Goal: Transaction & Acquisition: Purchase product/service

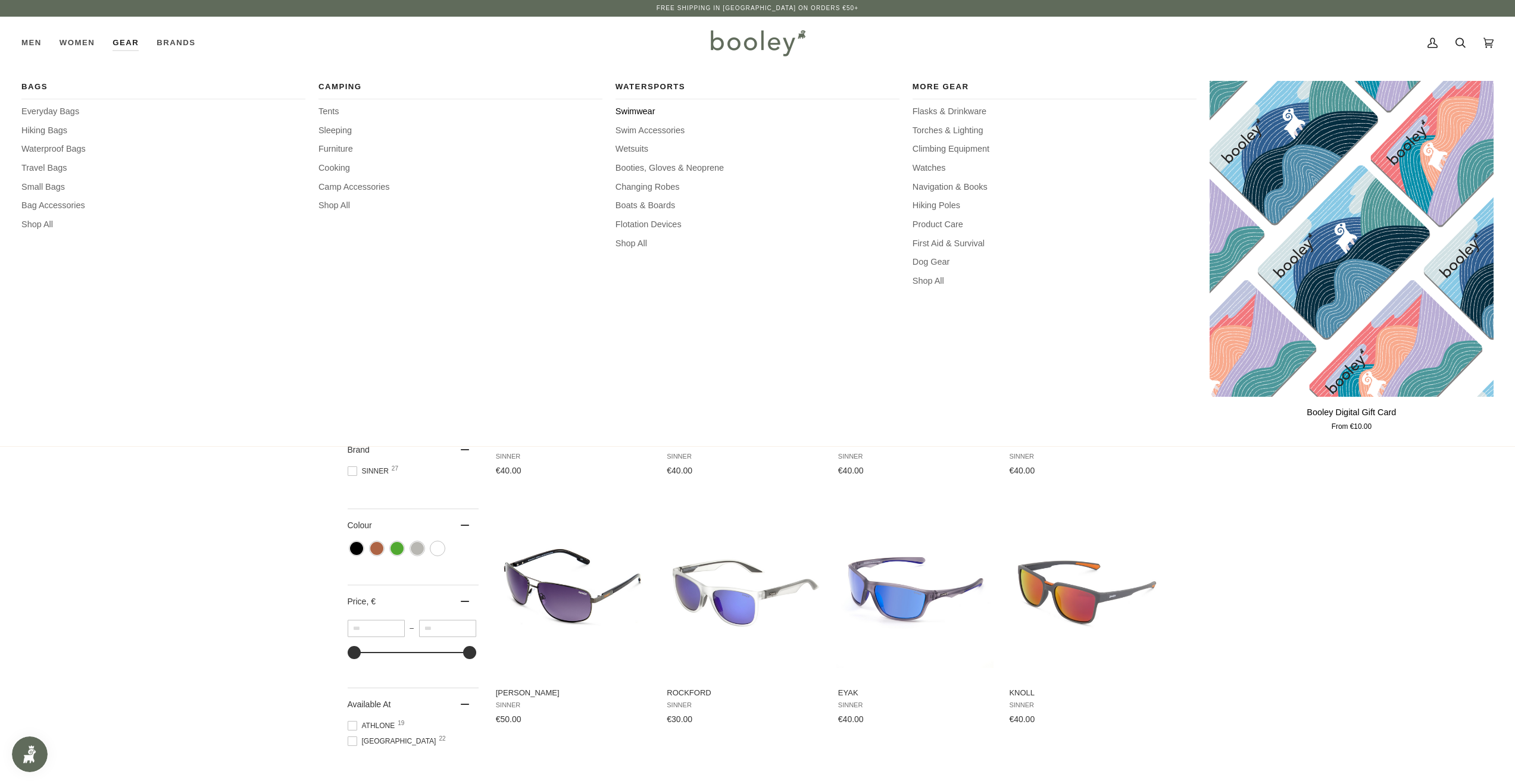
click at [648, 114] on span "Swimwear" at bounding box center [757, 112] width 284 height 13
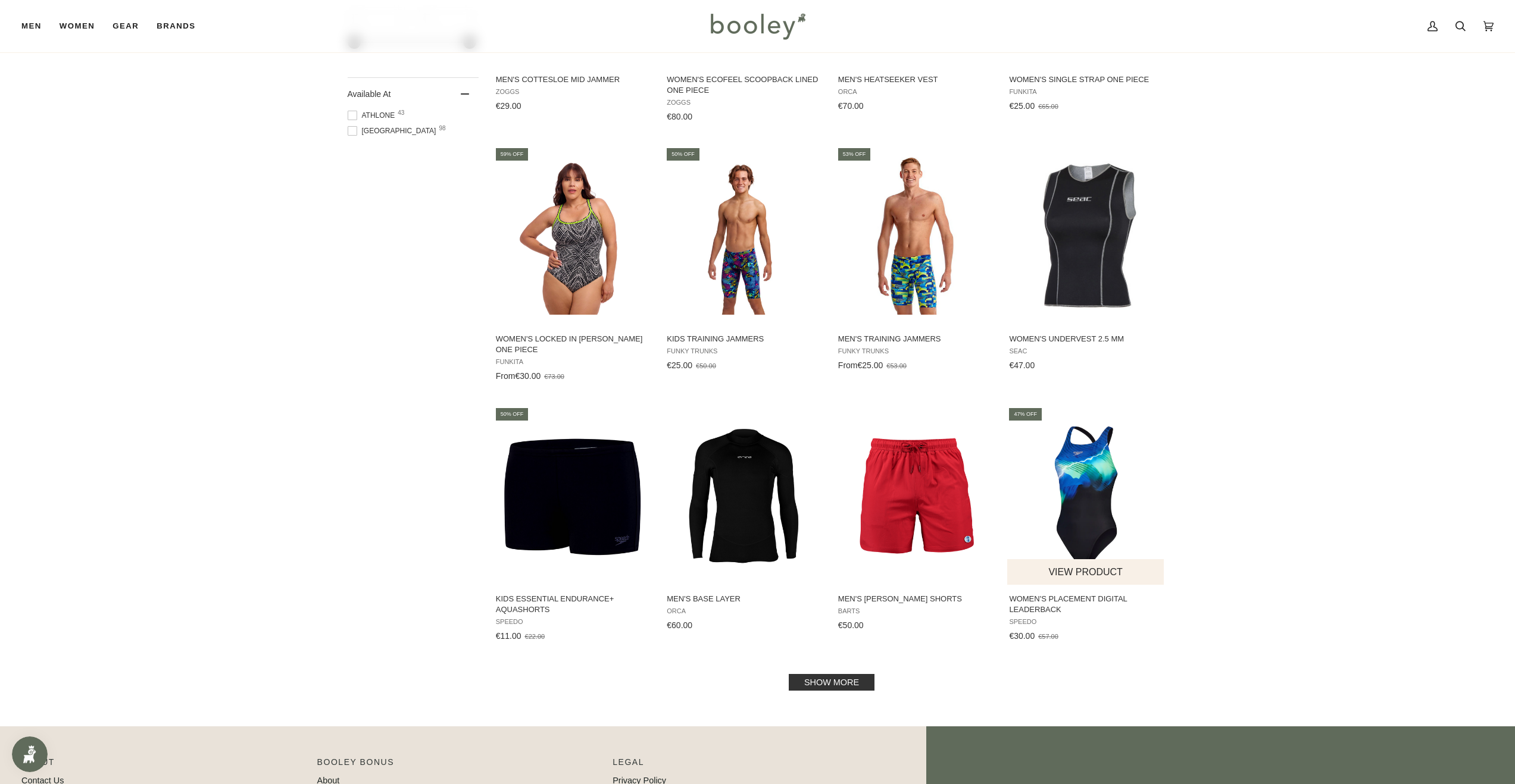
scroll to position [835, 0]
click at [837, 674] on link "Show more" at bounding box center [831, 682] width 86 height 17
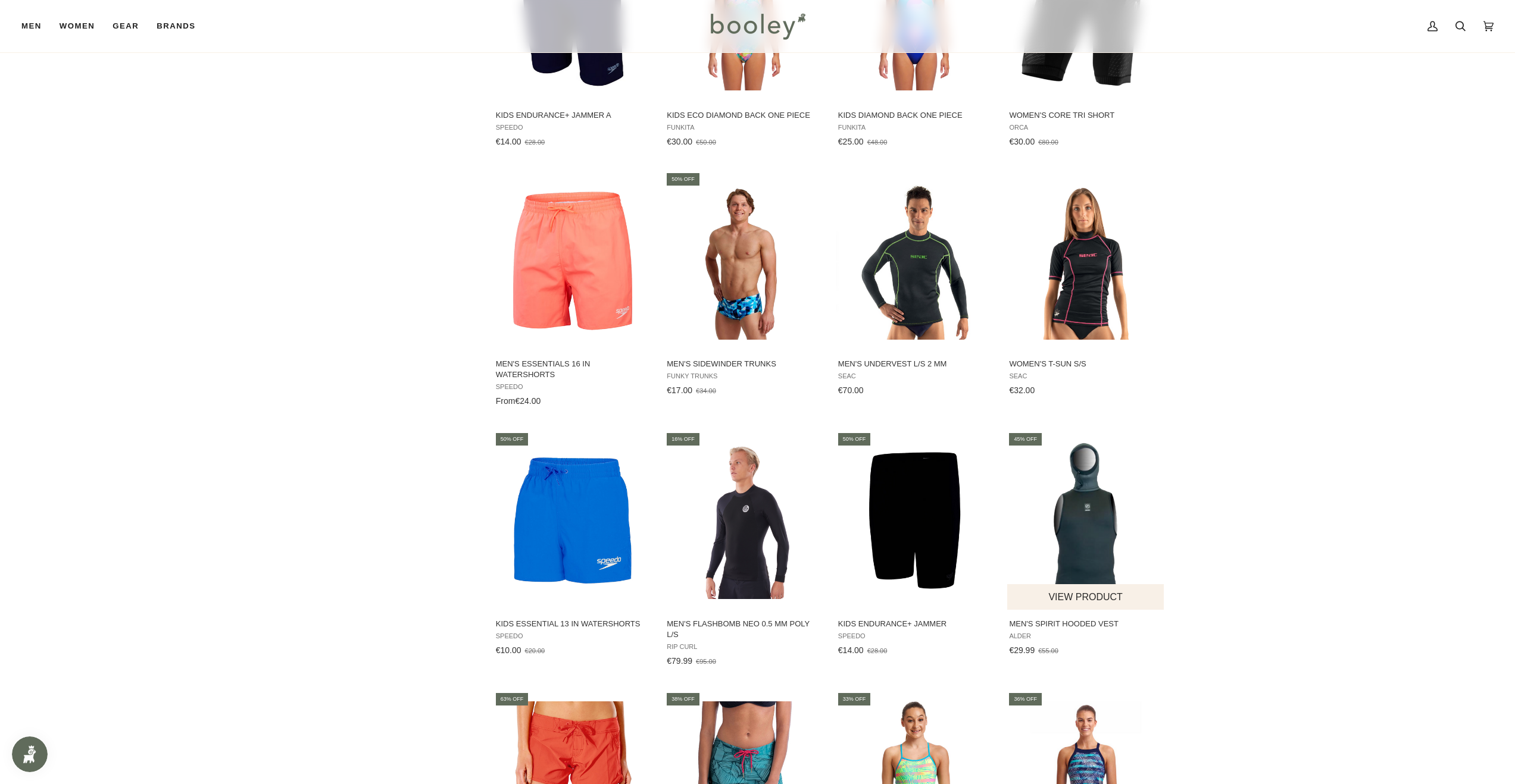
scroll to position [2120, 0]
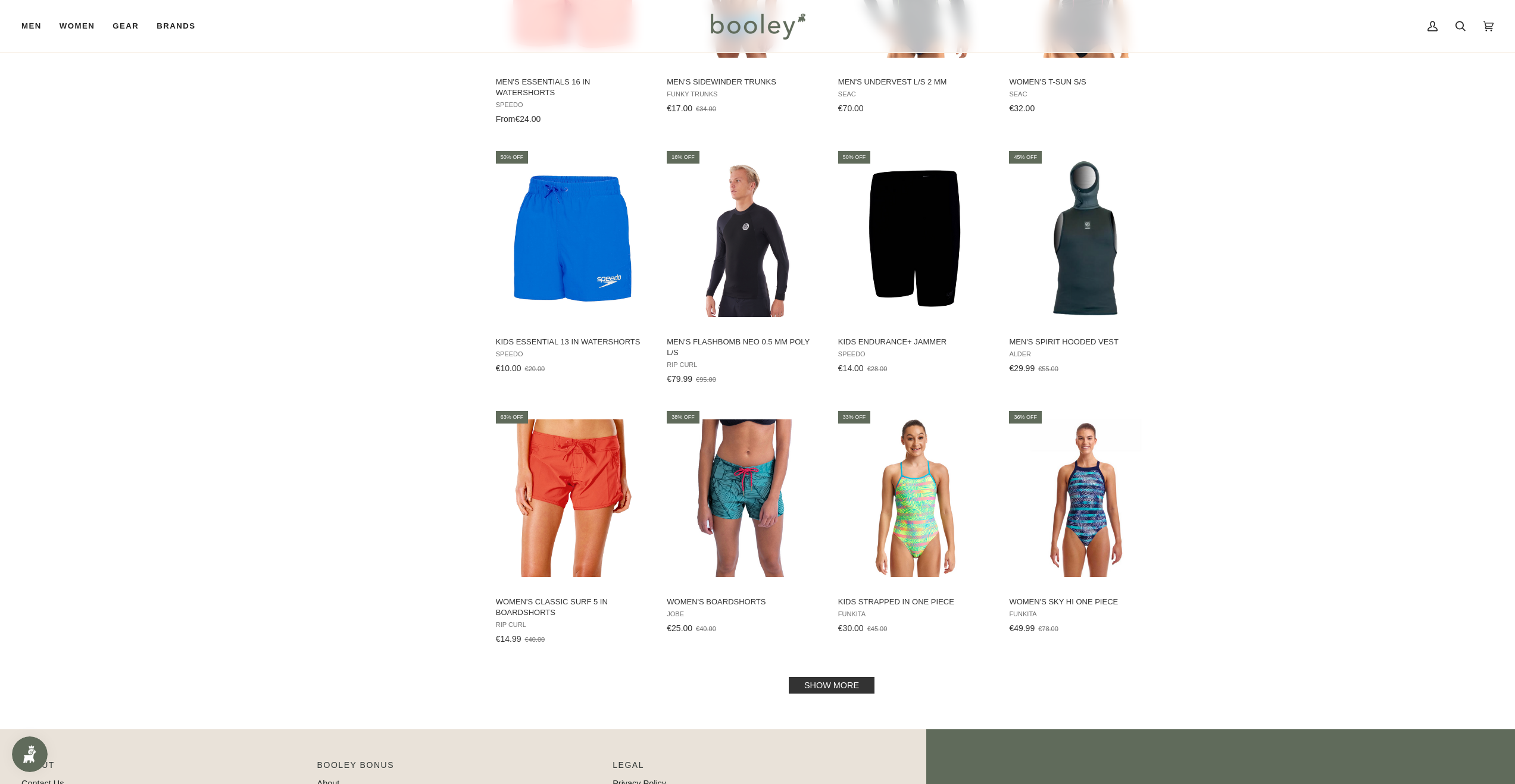
click at [843, 677] on link "Show more" at bounding box center [831, 685] width 86 height 17
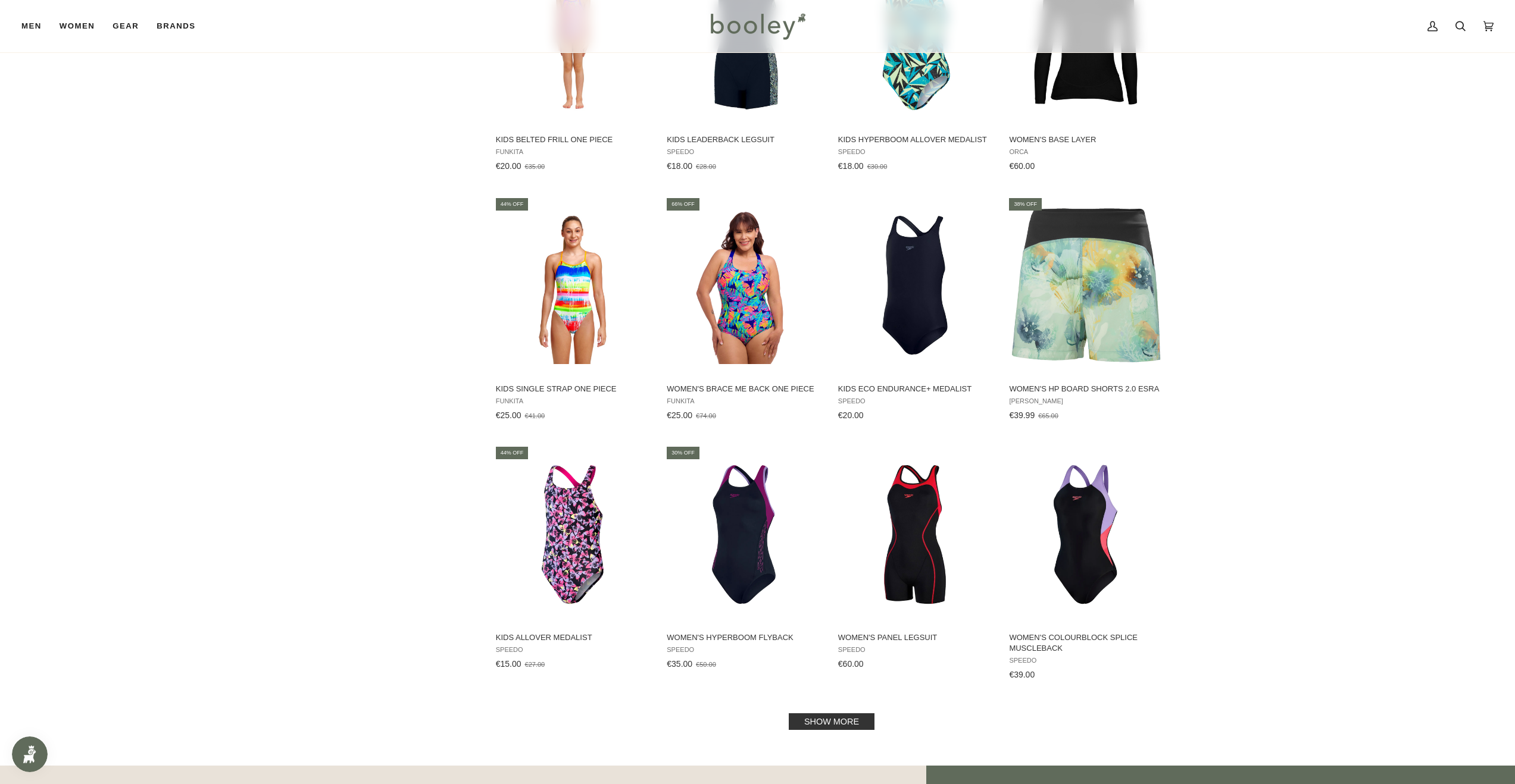
scroll to position [3355, 0]
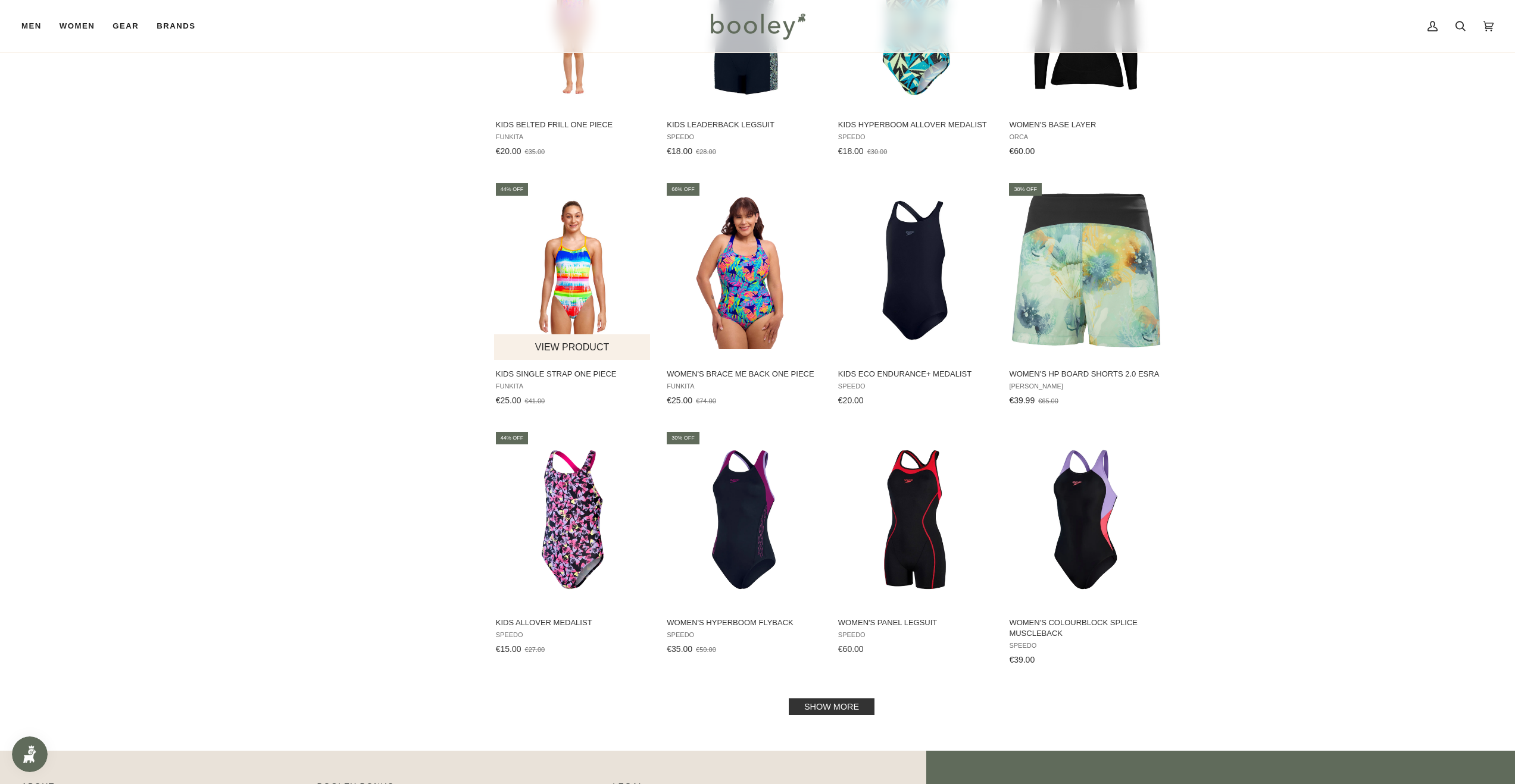
click at [581, 248] on img "Kids Single Strap One Piece" at bounding box center [573, 271] width 158 height 158
click at [868, 698] on link "Show more" at bounding box center [831, 706] width 86 height 17
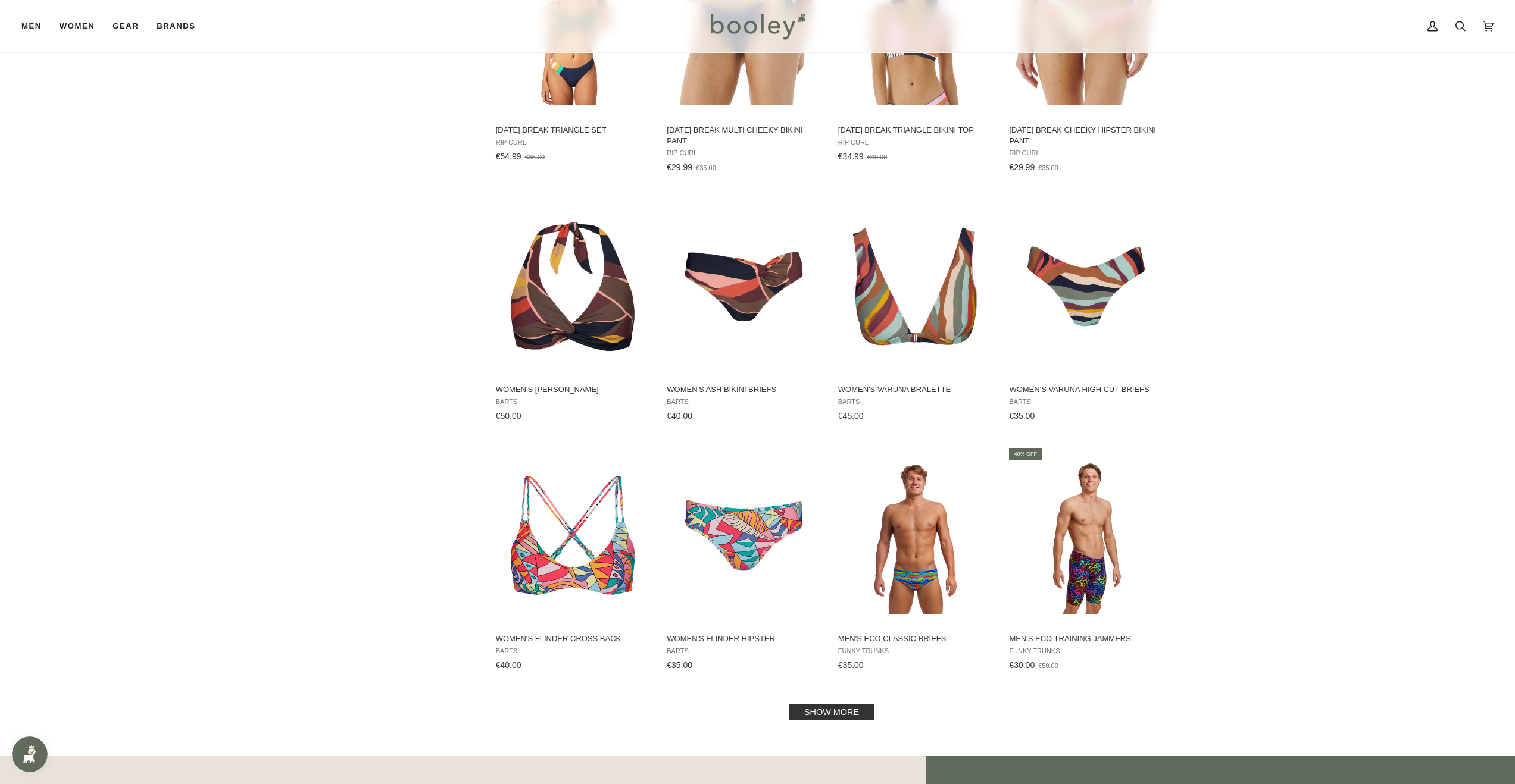
scroll to position [4743, 0]
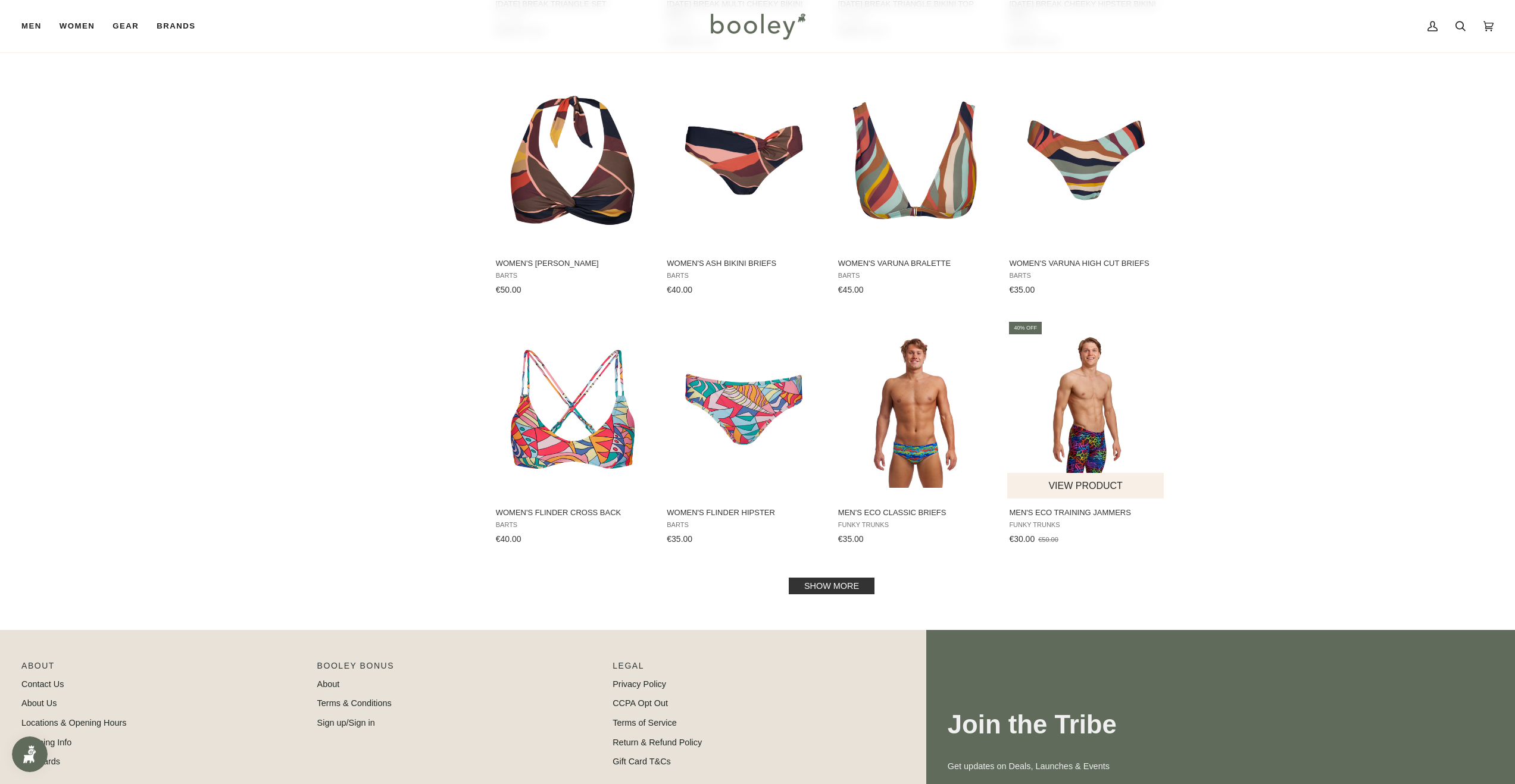
click at [1087, 429] on img "Men's Eco Training Jammers" at bounding box center [1086, 410] width 158 height 158
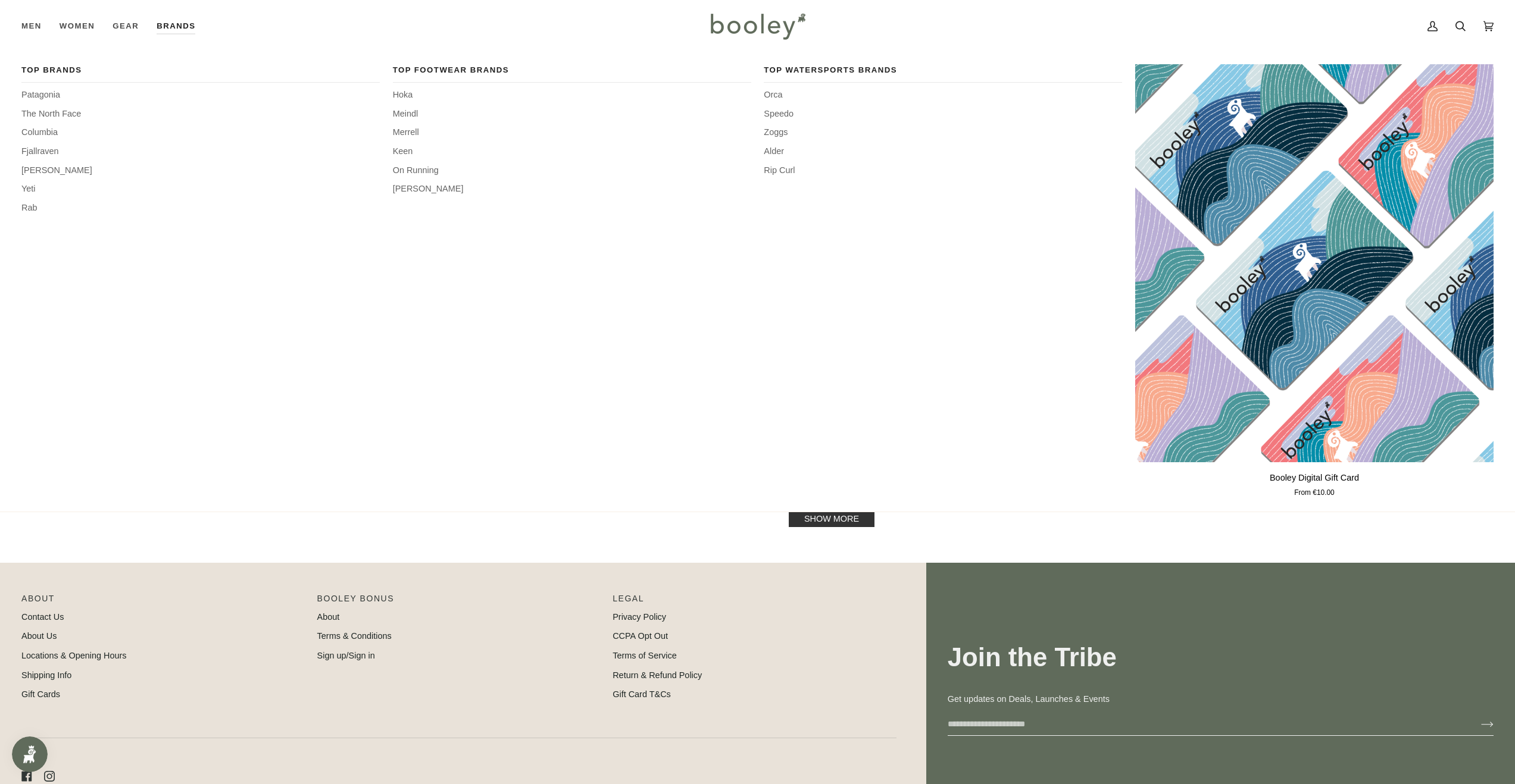
scroll to position [4881, 0]
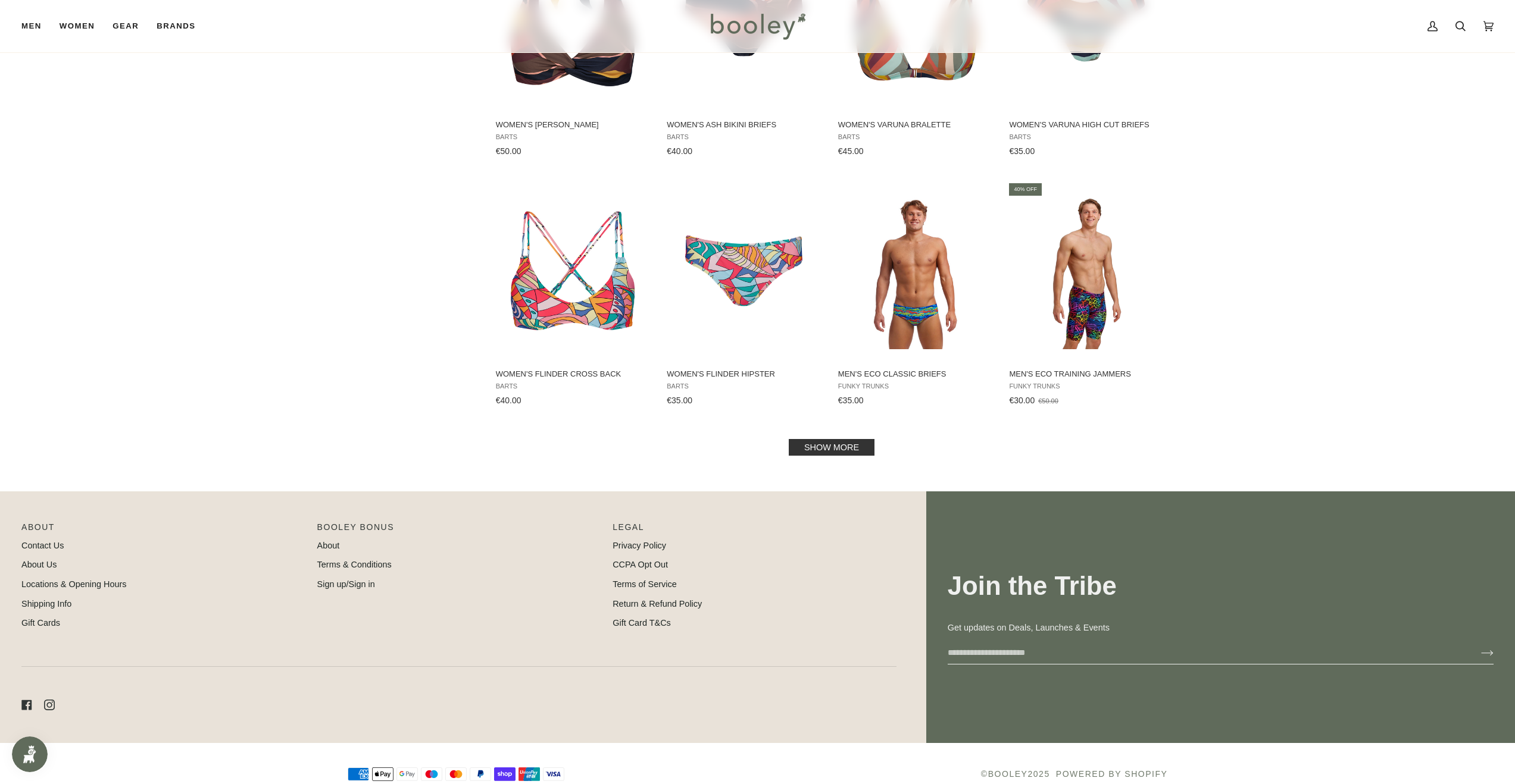
click at [828, 439] on link "Show more" at bounding box center [831, 447] width 86 height 17
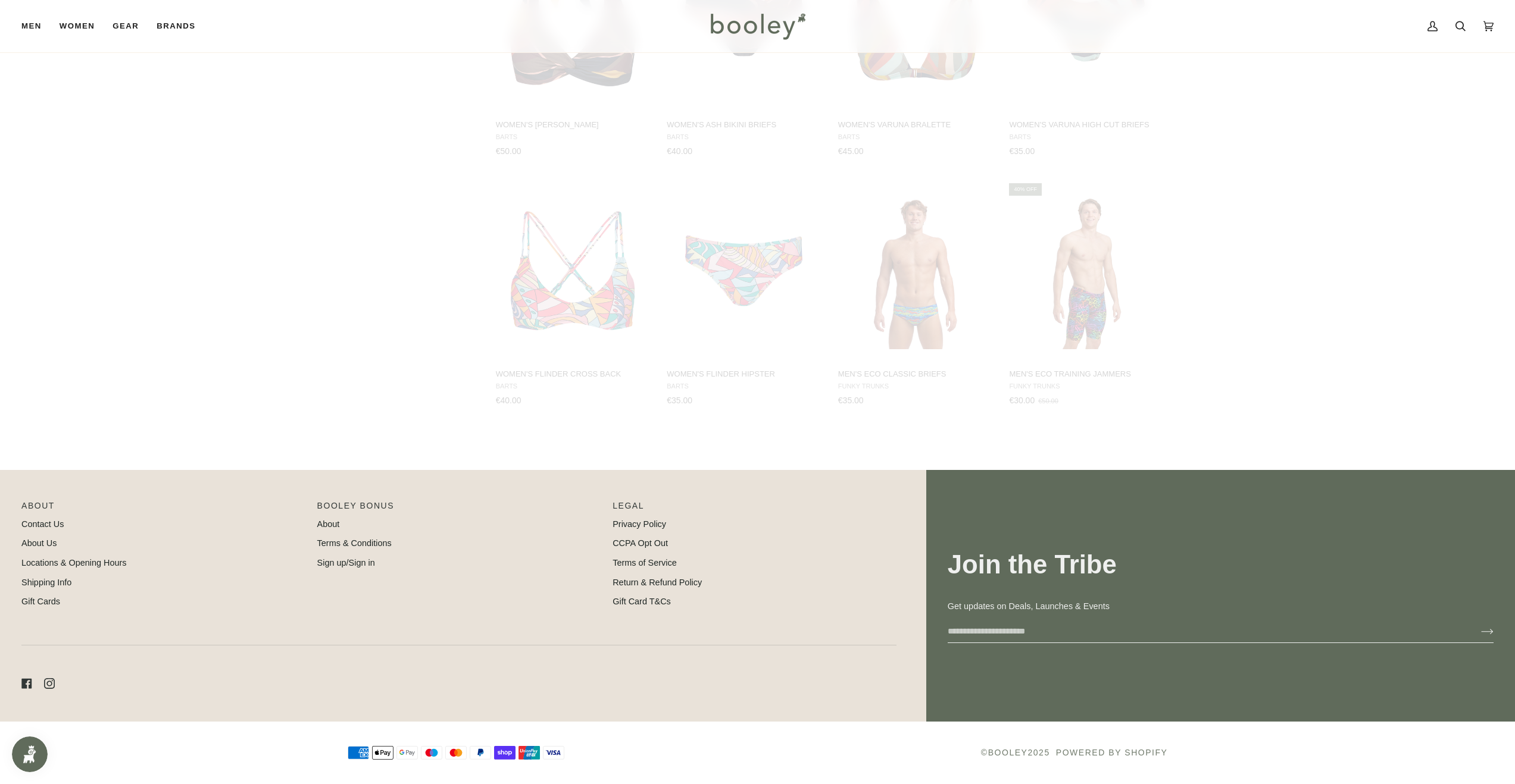
scroll to position [4859, 0]
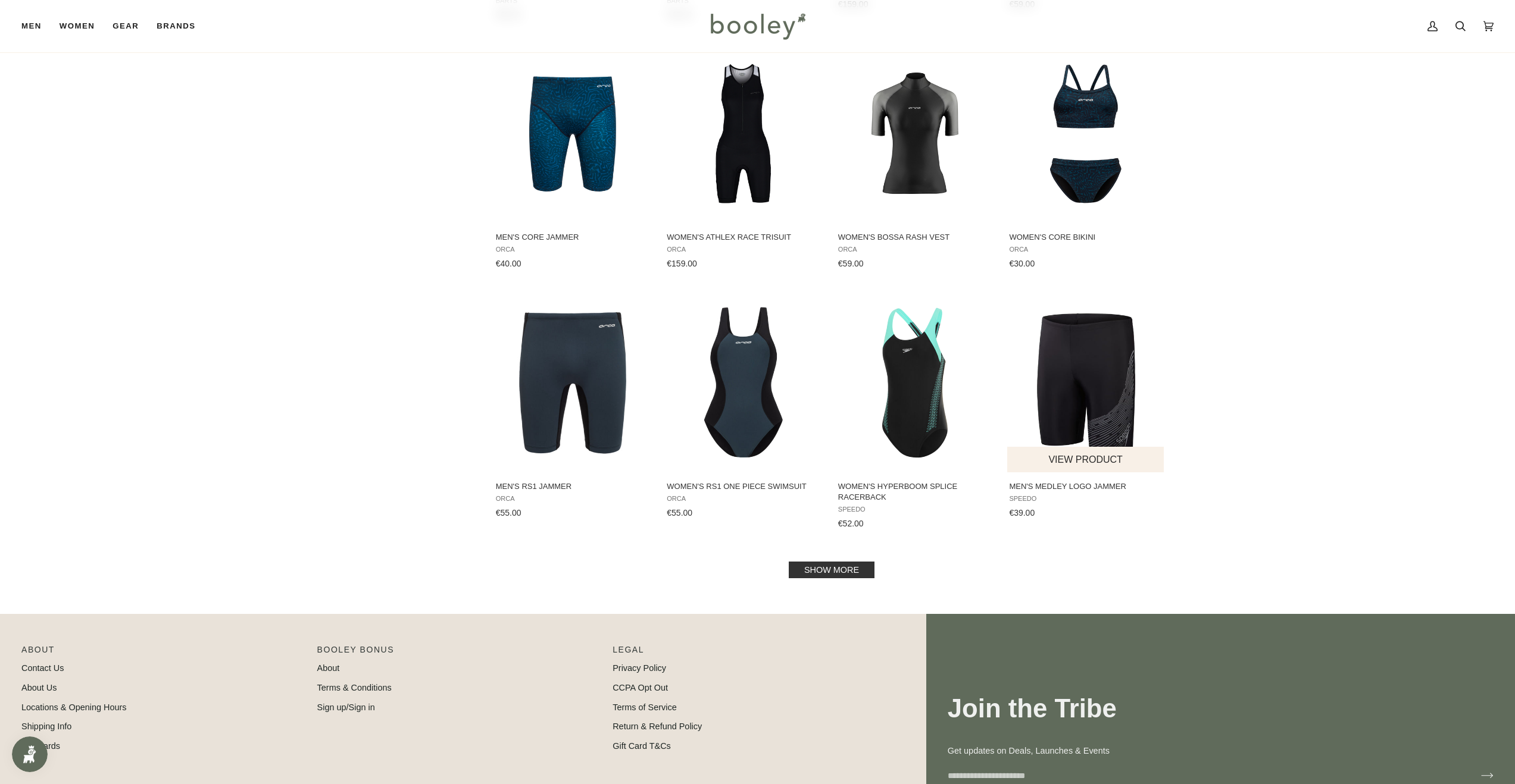
scroll to position [6061, 0]
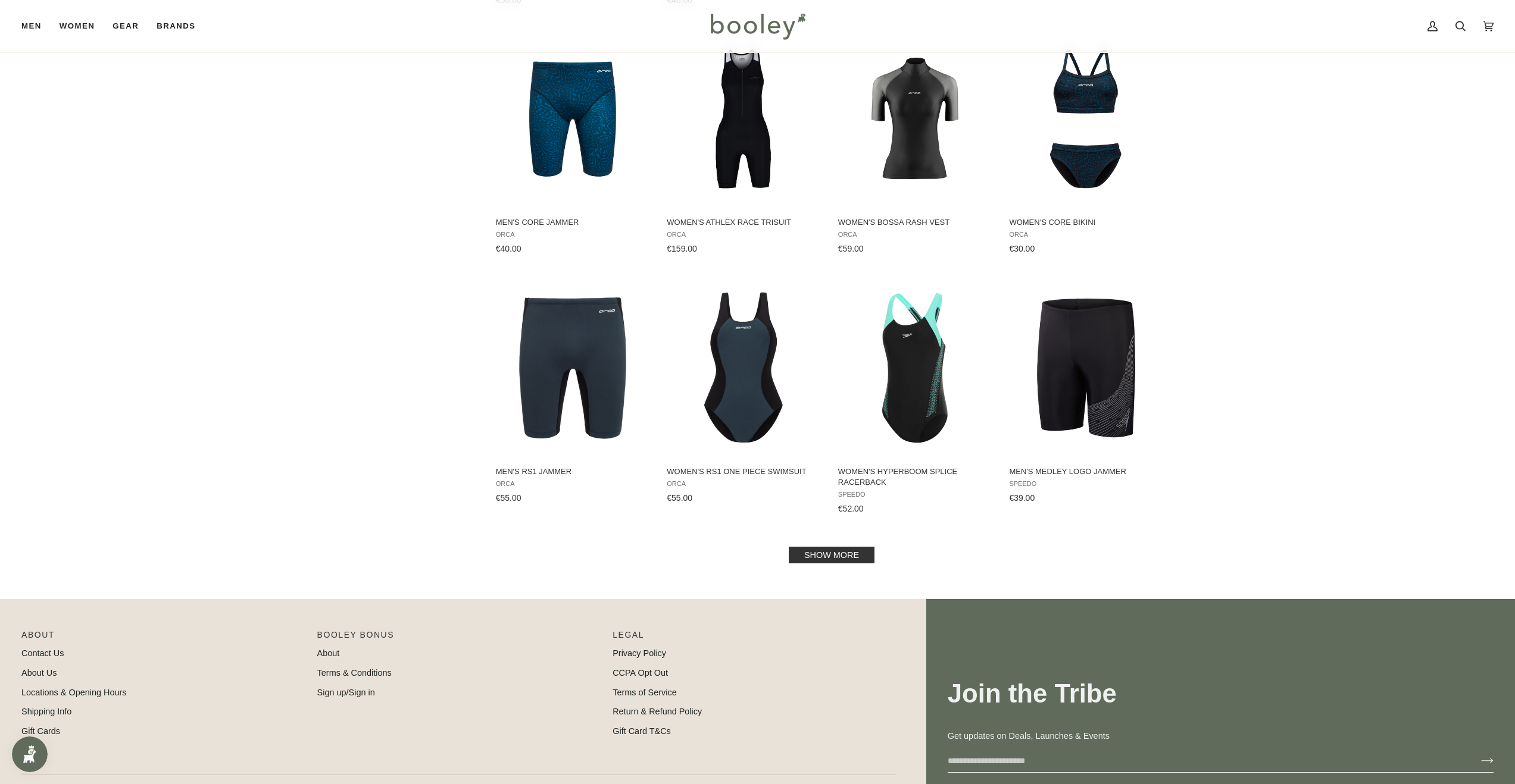
click at [852, 547] on link "Show more" at bounding box center [831, 554] width 86 height 17
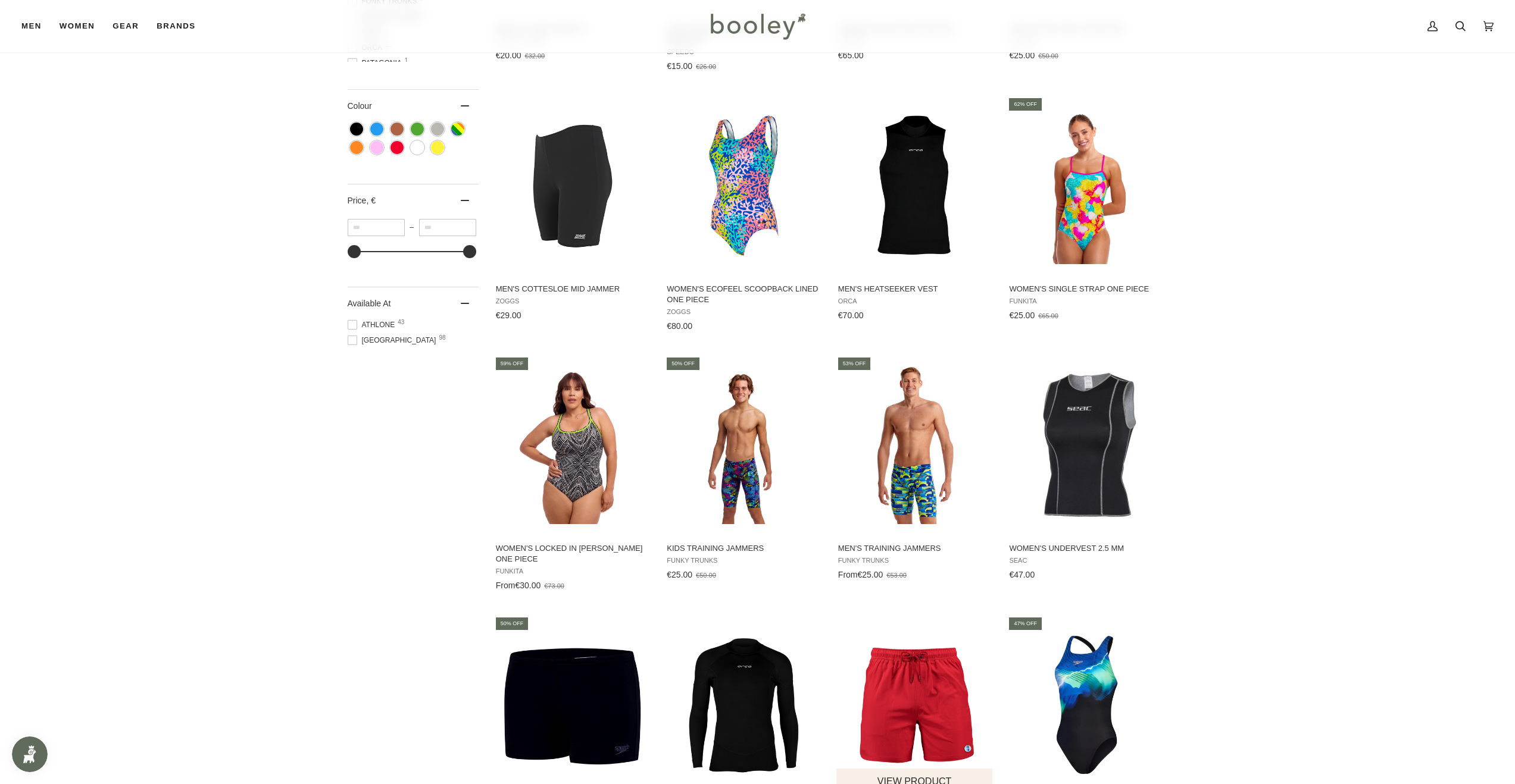
scroll to position [583, 0]
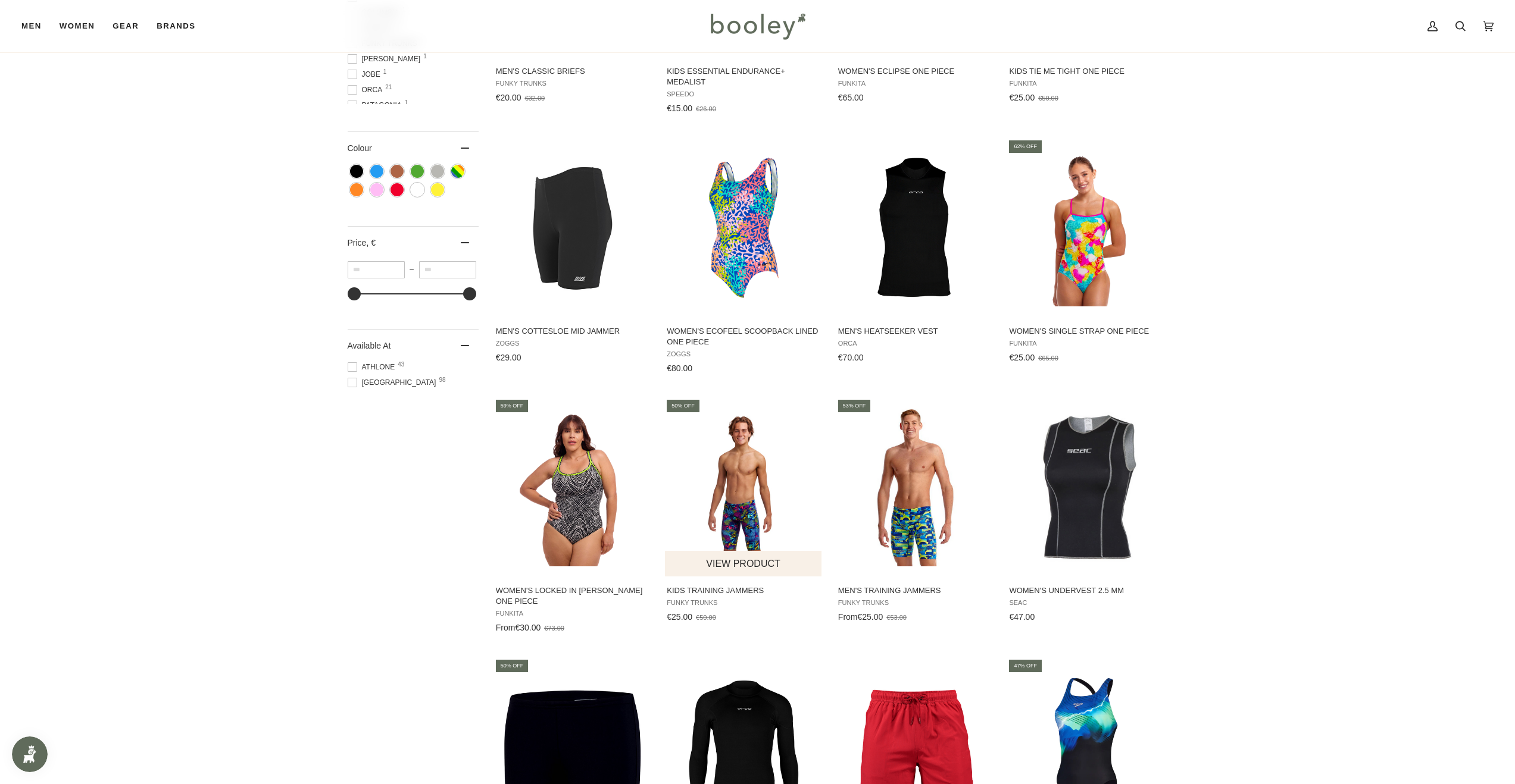
click at [743, 506] on img "Kids Training Jammers" at bounding box center [743, 488] width 158 height 158
click at [925, 497] on img "Men's Training Jammers" at bounding box center [915, 488] width 158 height 158
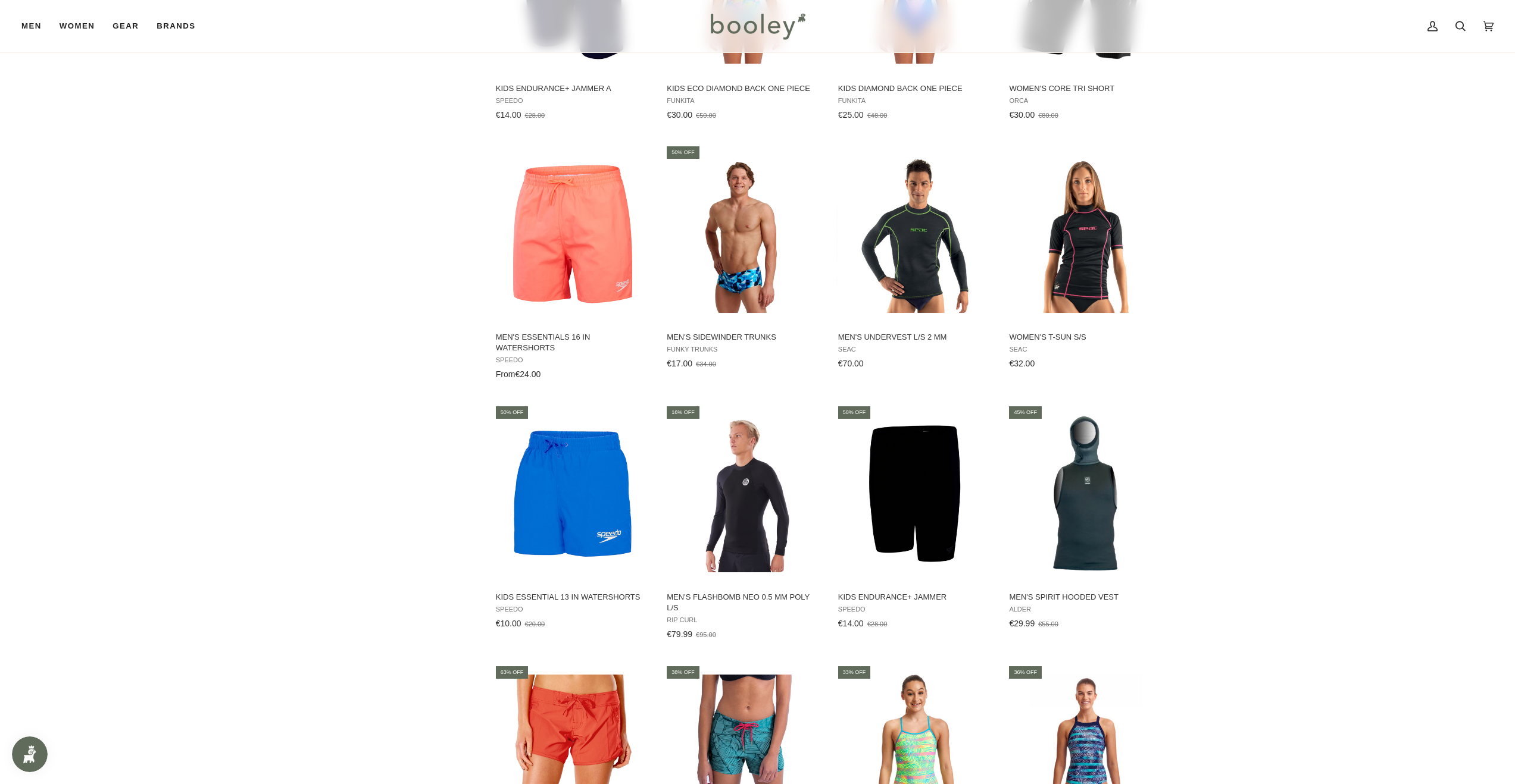
scroll to position [2034, 0]
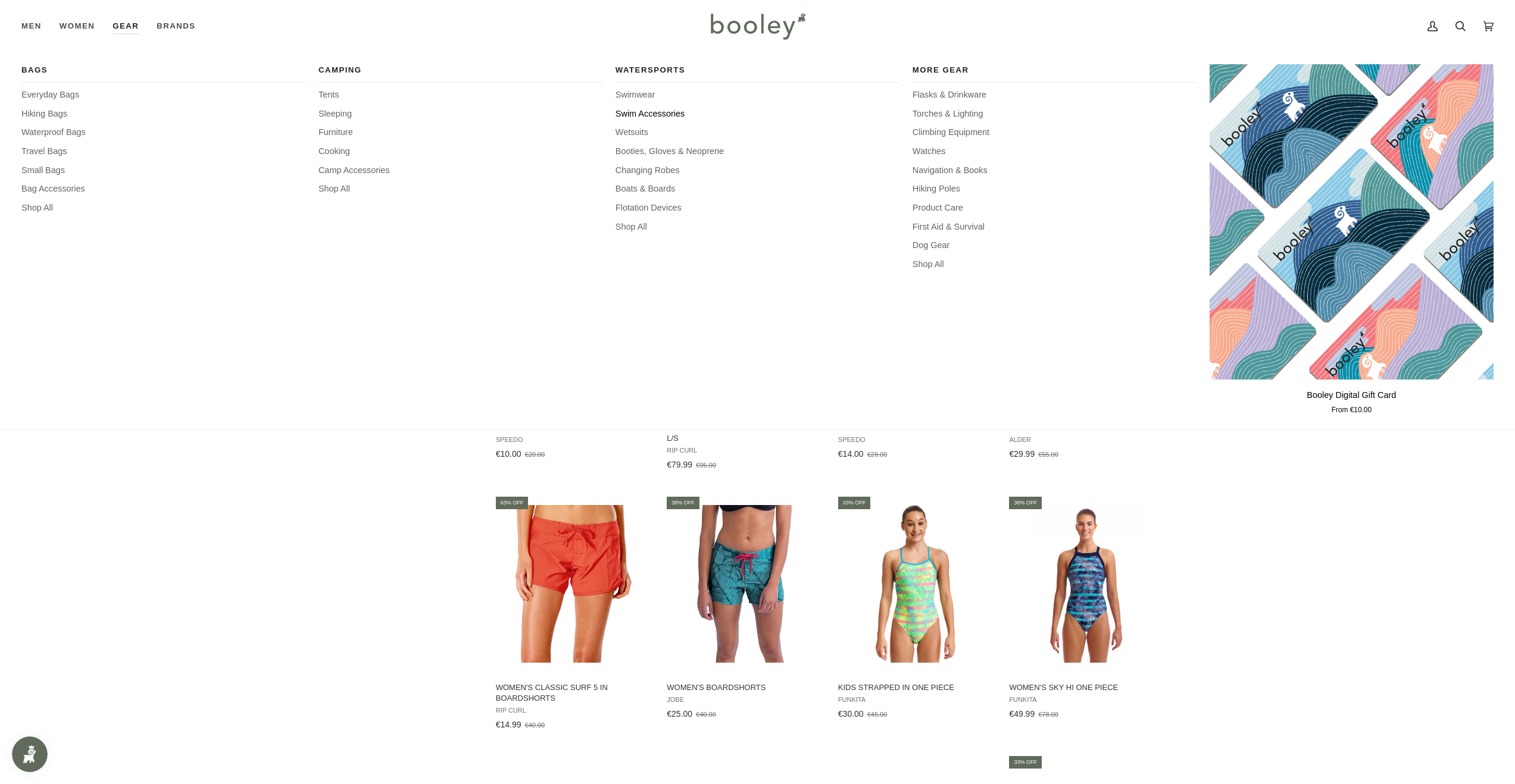
click at [647, 114] on span "Swim Accessories" at bounding box center [757, 114] width 284 height 13
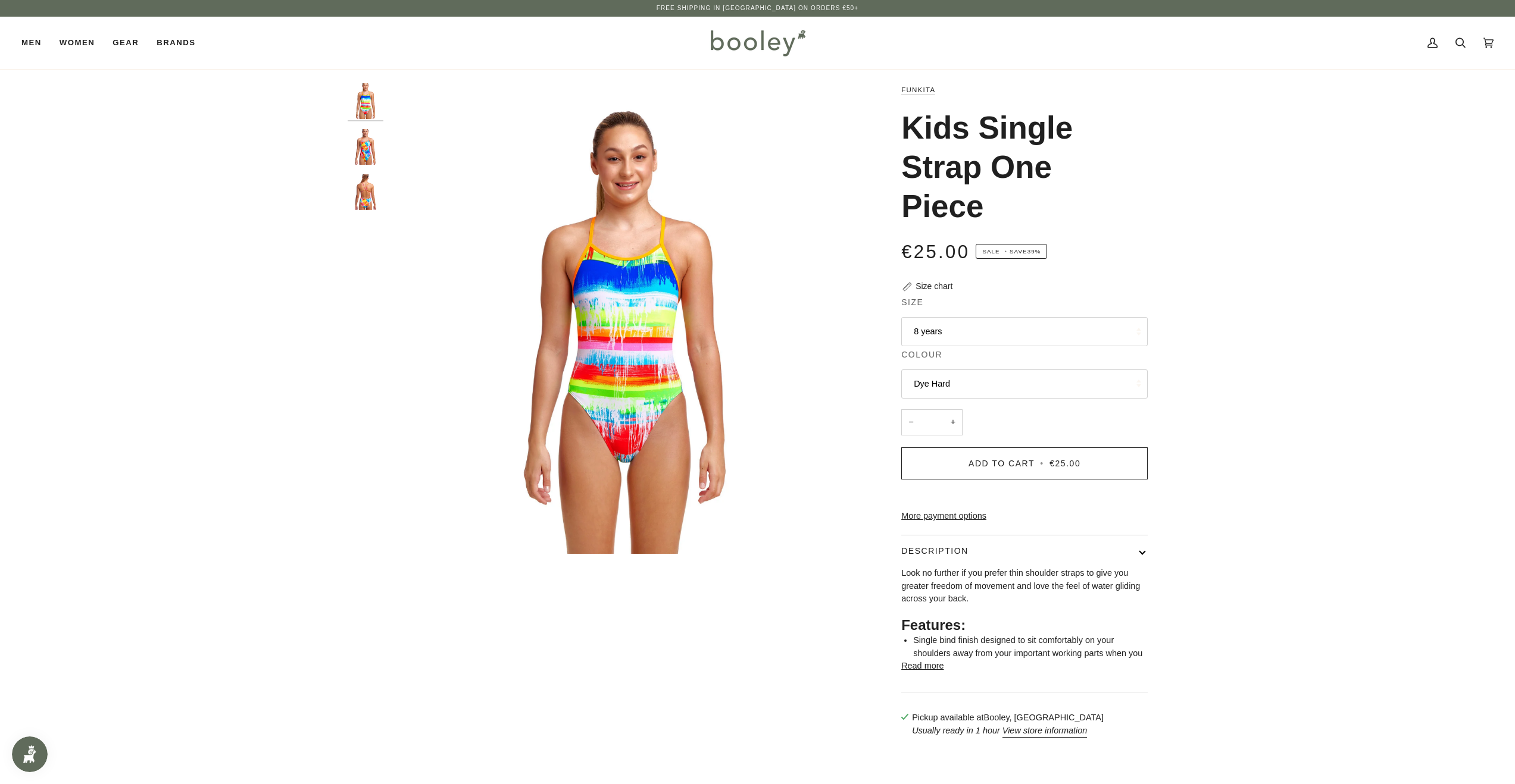
click at [363, 196] on img "Funkita Kids Single Strap One Piece Messy Monet - Booley Galway" at bounding box center [365, 192] width 35 height 35
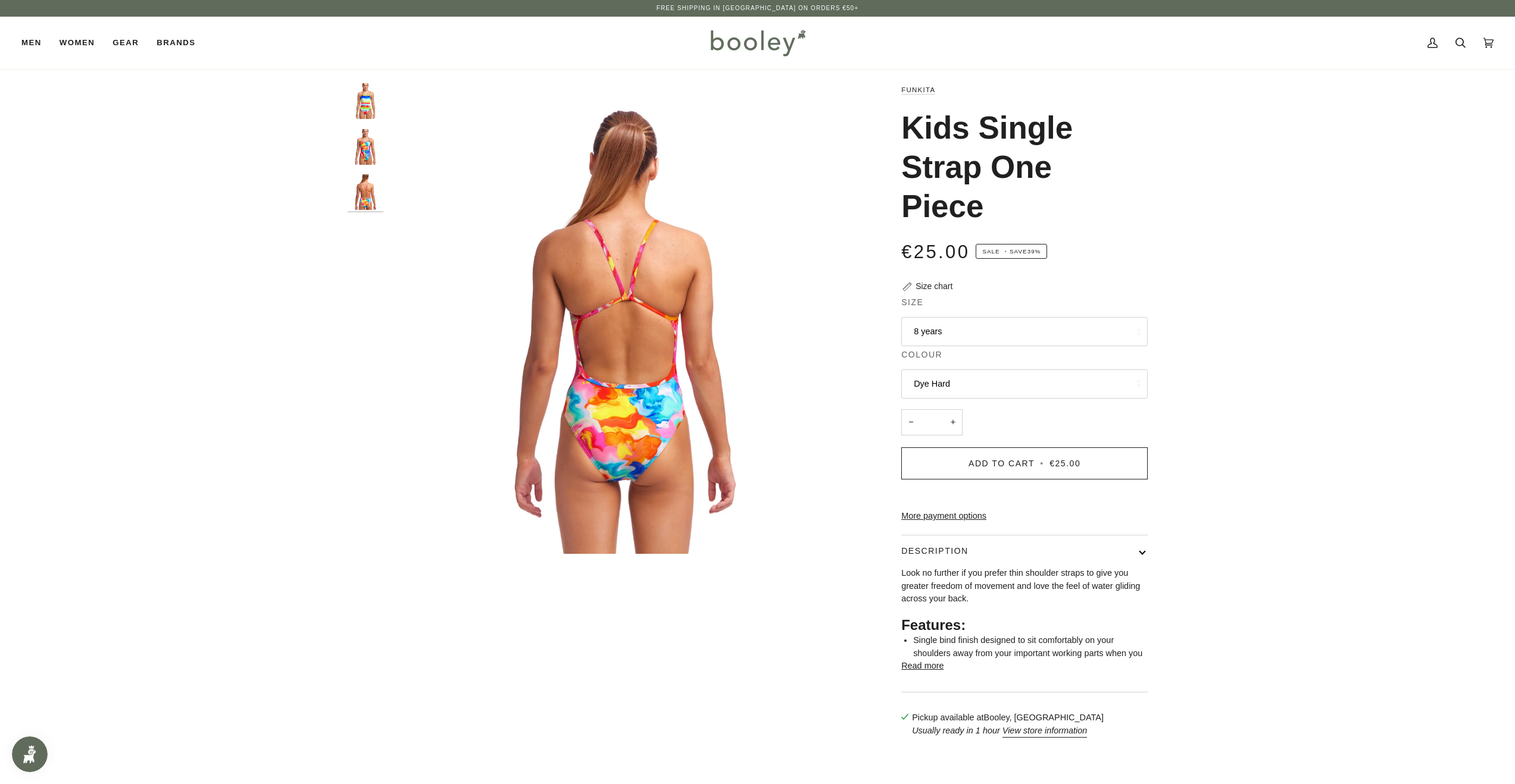
click at [368, 152] on img "Funkita Kids Single Strap One Piece Messy Monet - Booley Galway" at bounding box center [365, 146] width 35 height 35
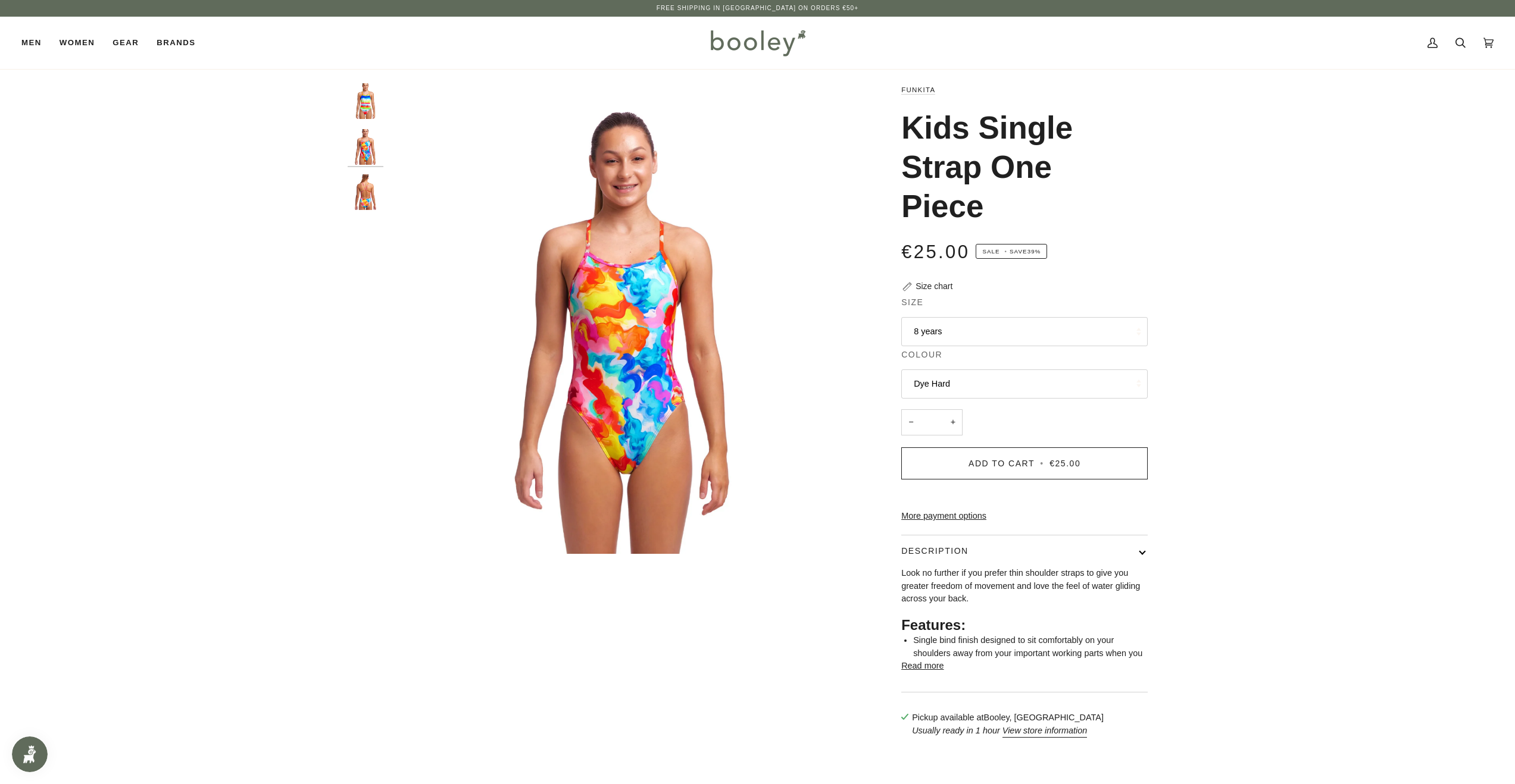
click at [361, 192] on img "Funkita Kids Single Strap One Piece Messy Monet - Booley Galway" at bounding box center [365, 192] width 35 height 35
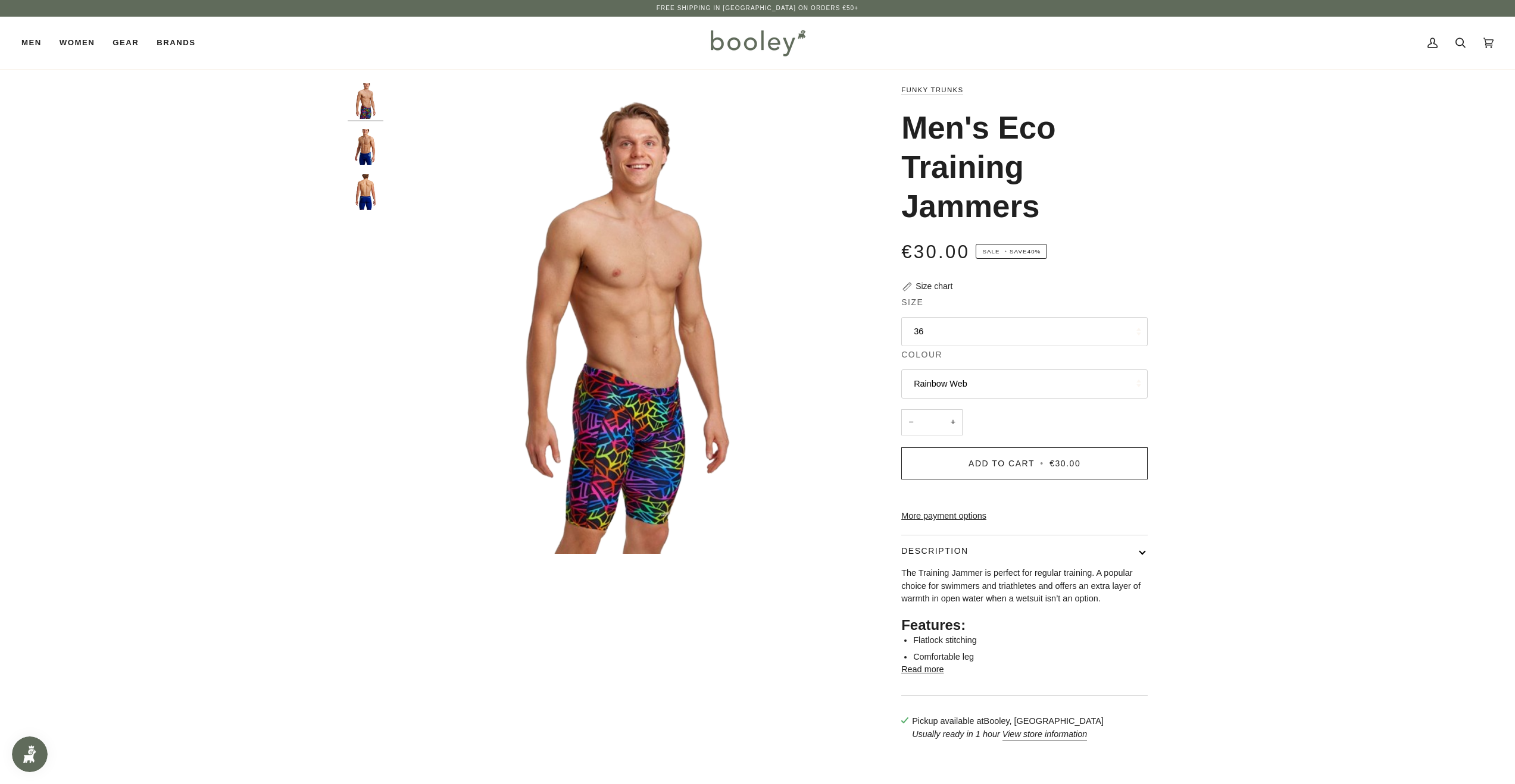
click at [368, 146] on img "Funky Trunks Men's Training Jammers So Swell - Booley Galway" at bounding box center [365, 146] width 35 height 35
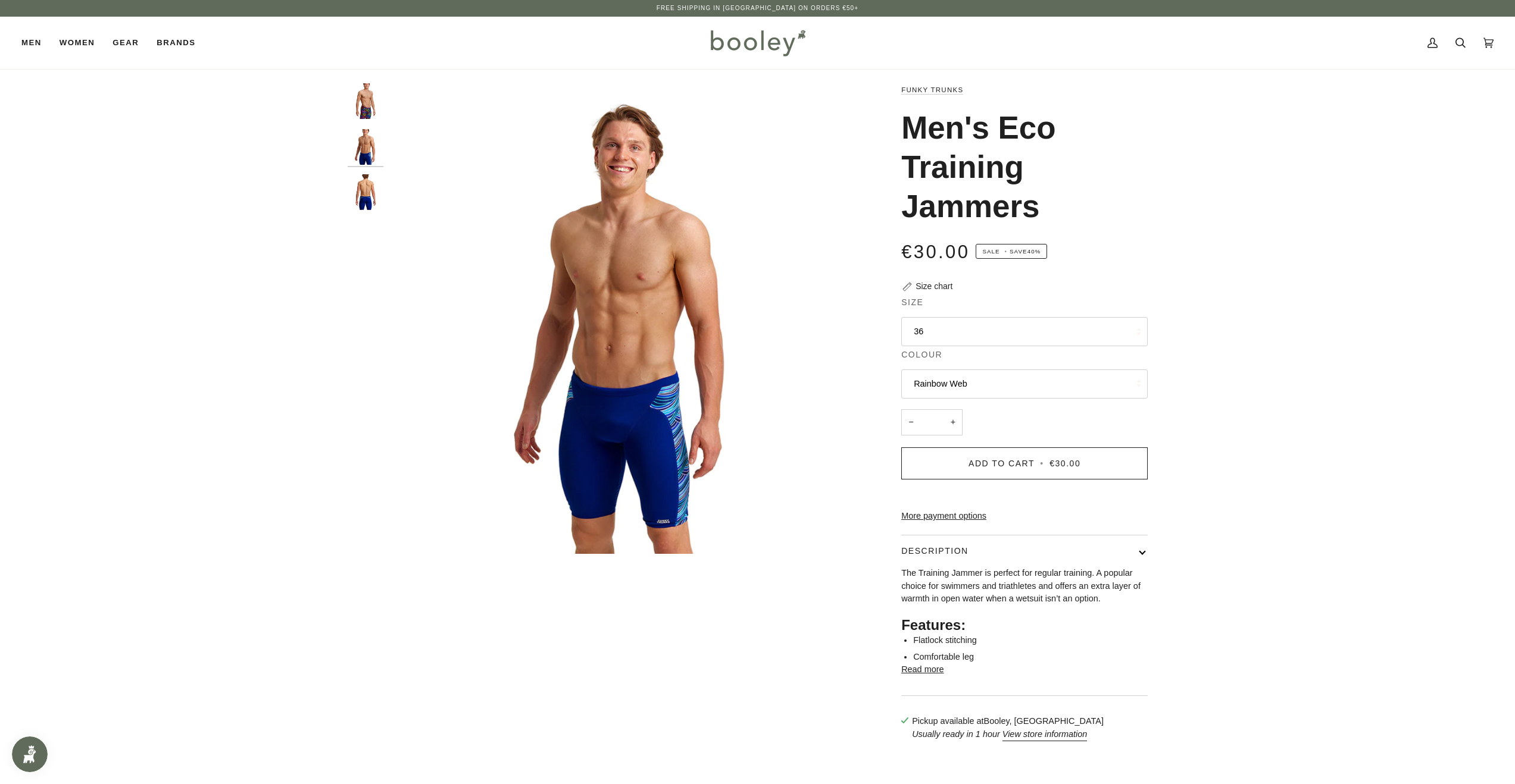
click at [364, 116] on img "Men's Eco Training Jammers" at bounding box center [365, 101] width 35 height 35
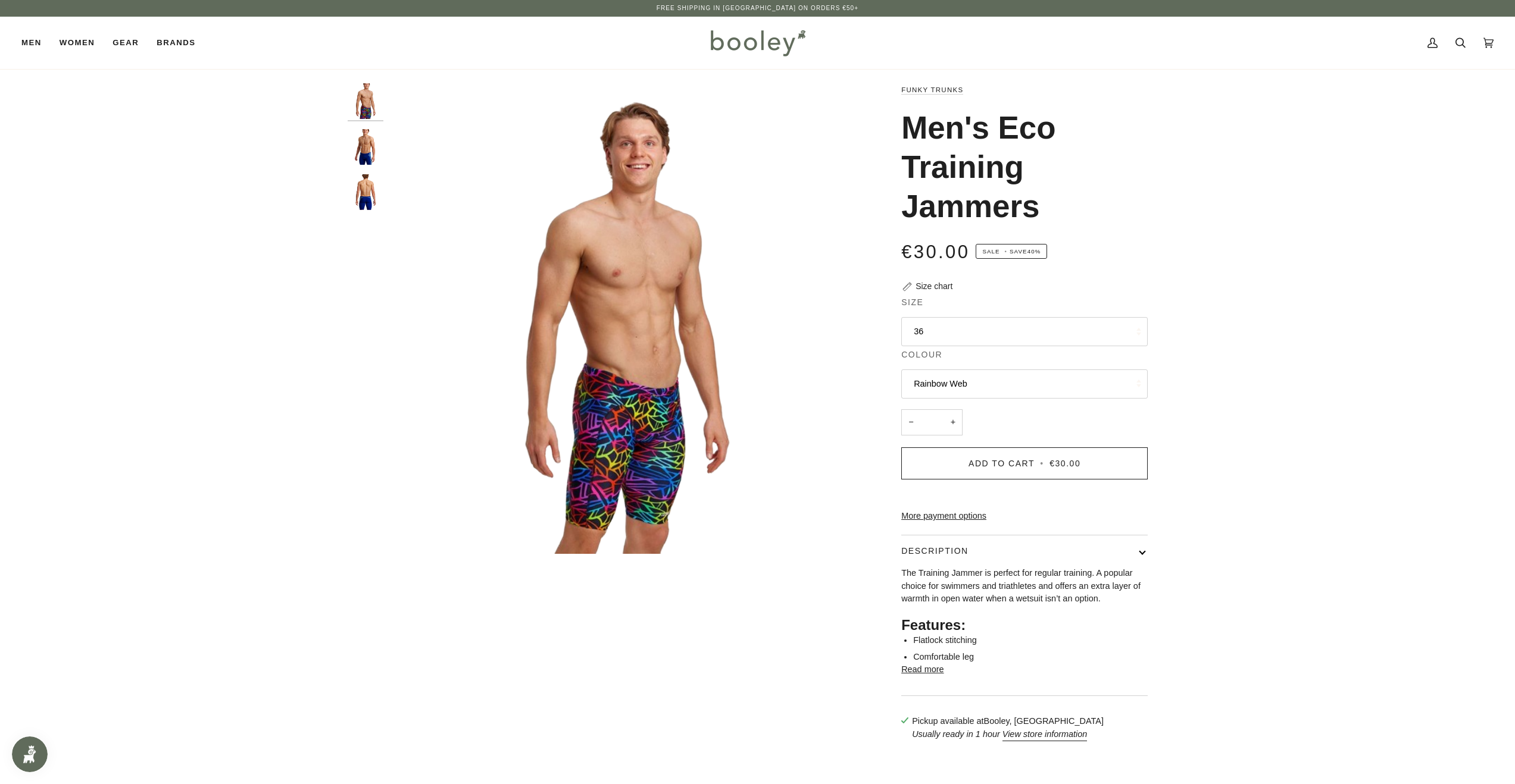
click at [359, 193] on img "Funky Trunks Men's Training Jammers So Swell - Booley Galway" at bounding box center [365, 192] width 35 height 35
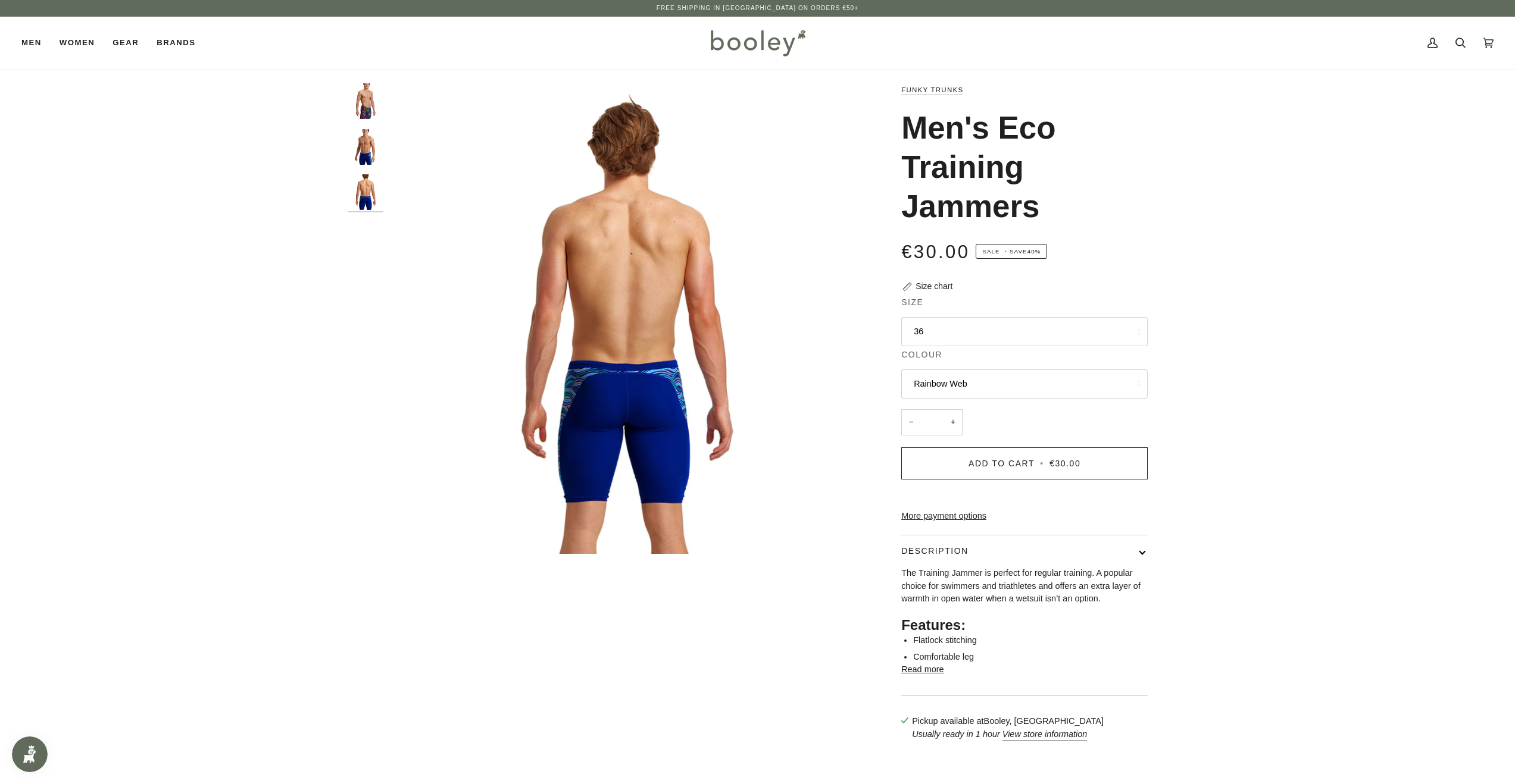
click at [365, 94] on img "Men's Eco Training Jammers" at bounding box center [365, 101] width 35 height 35
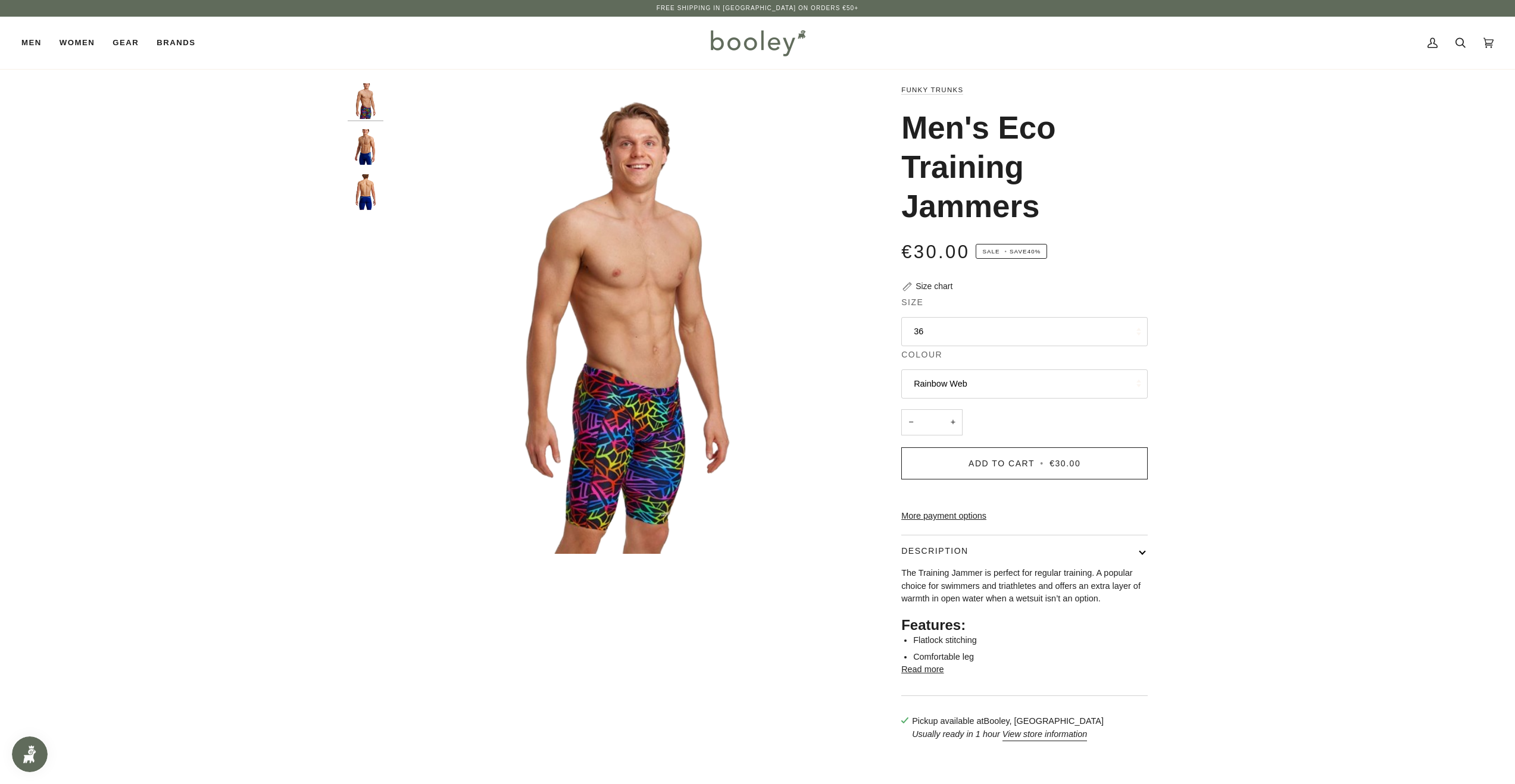
click at [1013, 332] on button "36" at bounding box center [1024, 331] width 246 height 29
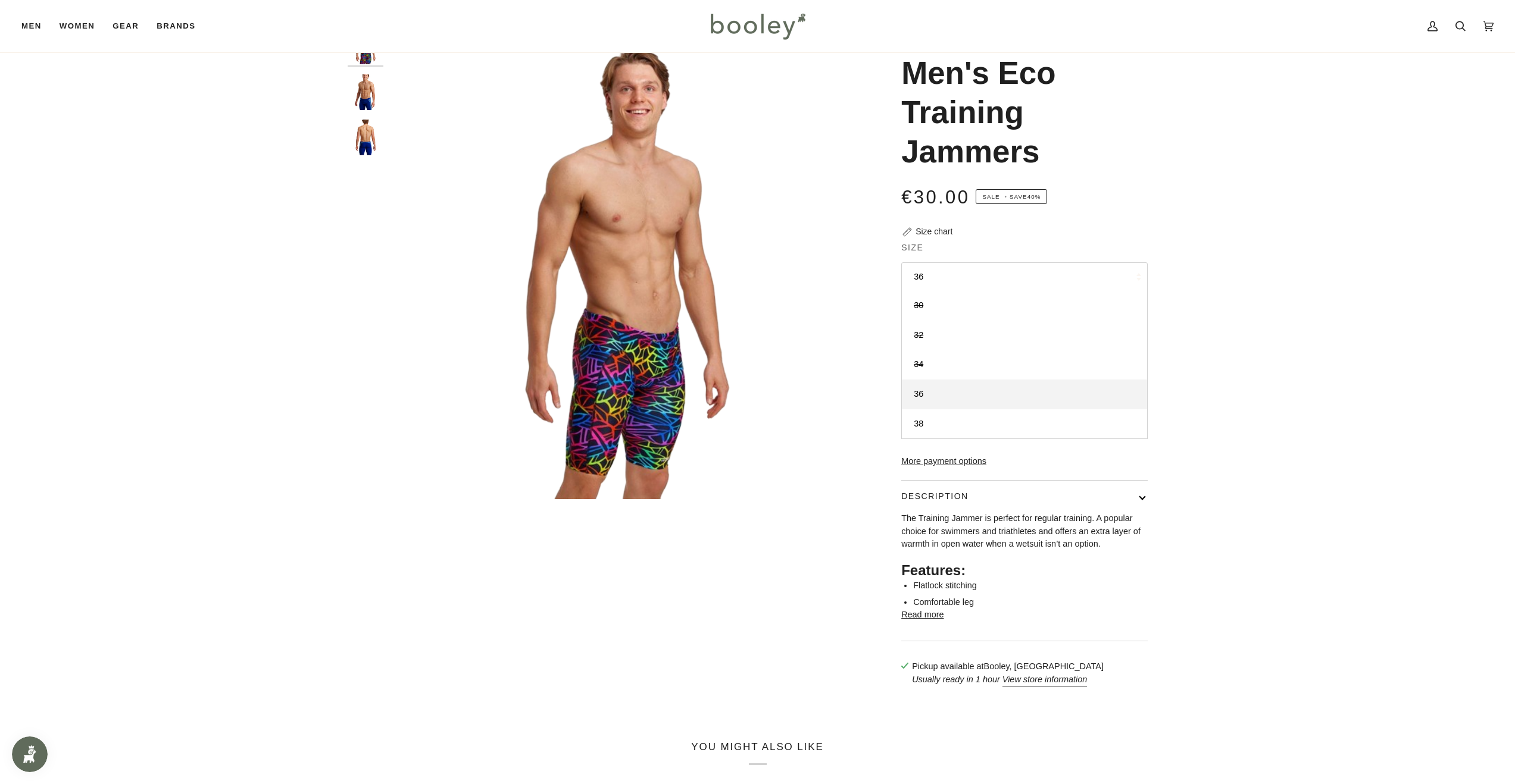
scroll to position [61, 0]
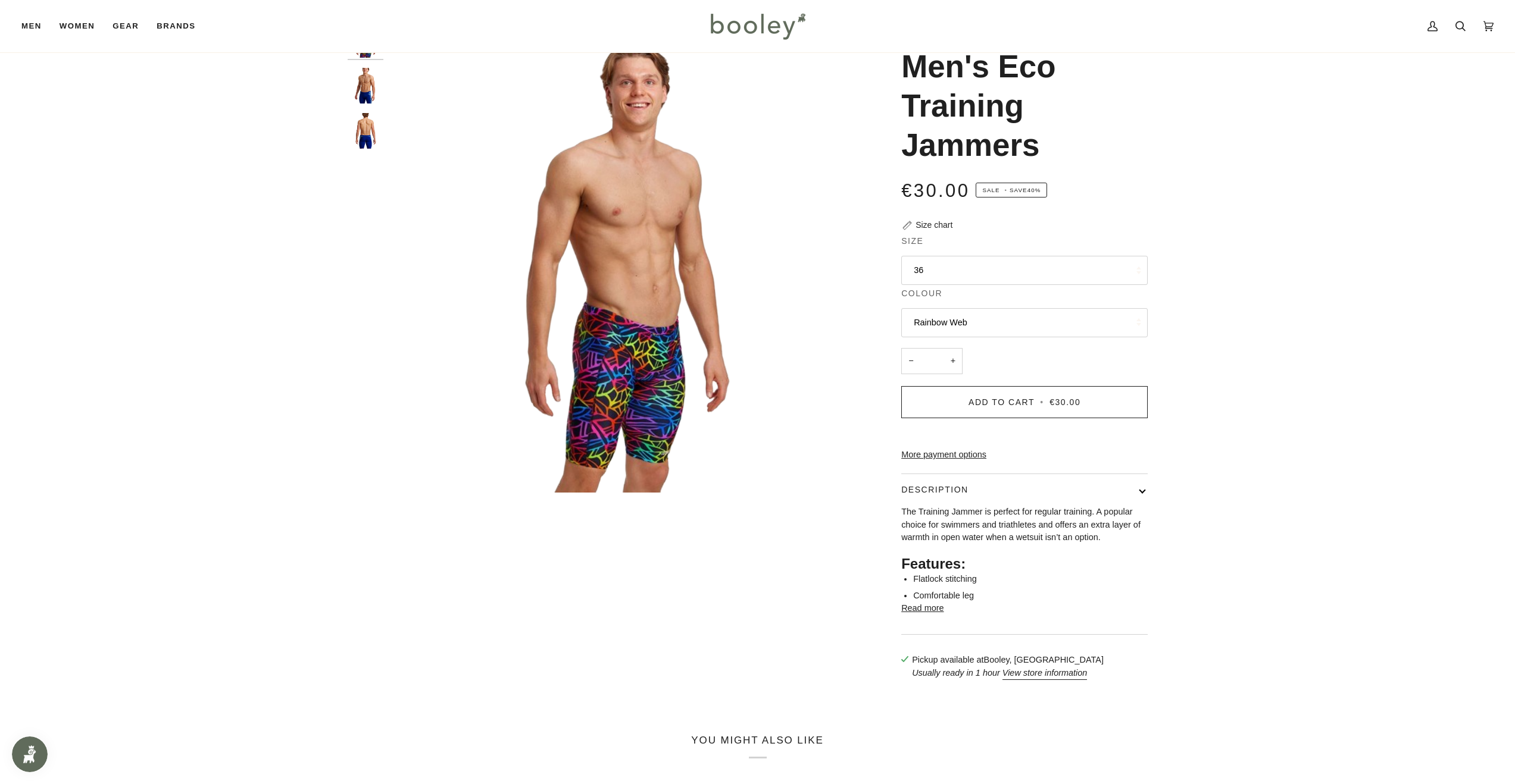
click at [831, 538] on div "Zoom Zoom Zoom" at bounding box center [758, 356] width 820 height 669
click at [931, 222] on div "Size chart" at bounding box center [934, 225] width 37 height 13
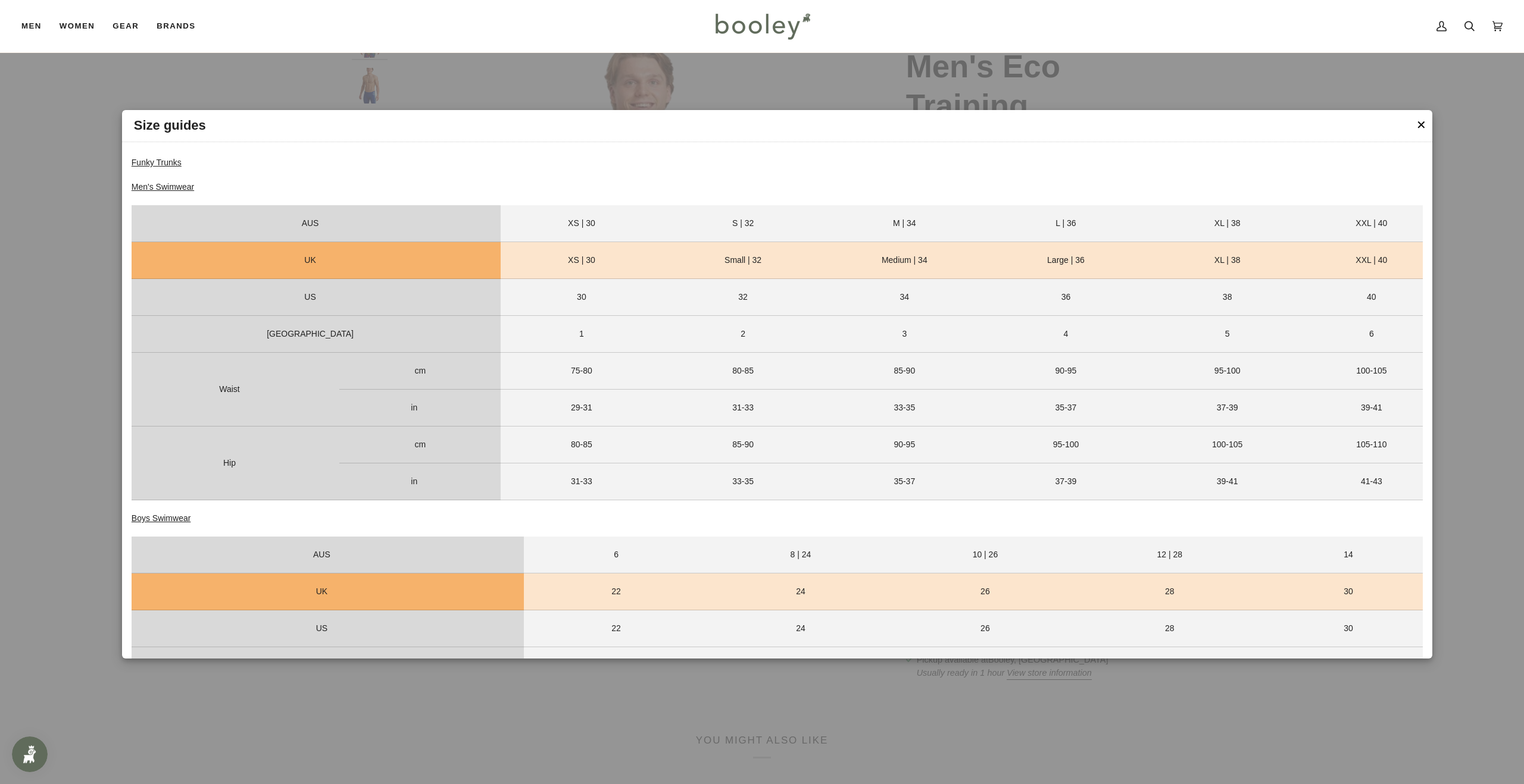
click at [43, 253] on div at bounding box center [762, 392] width 1524 height 784
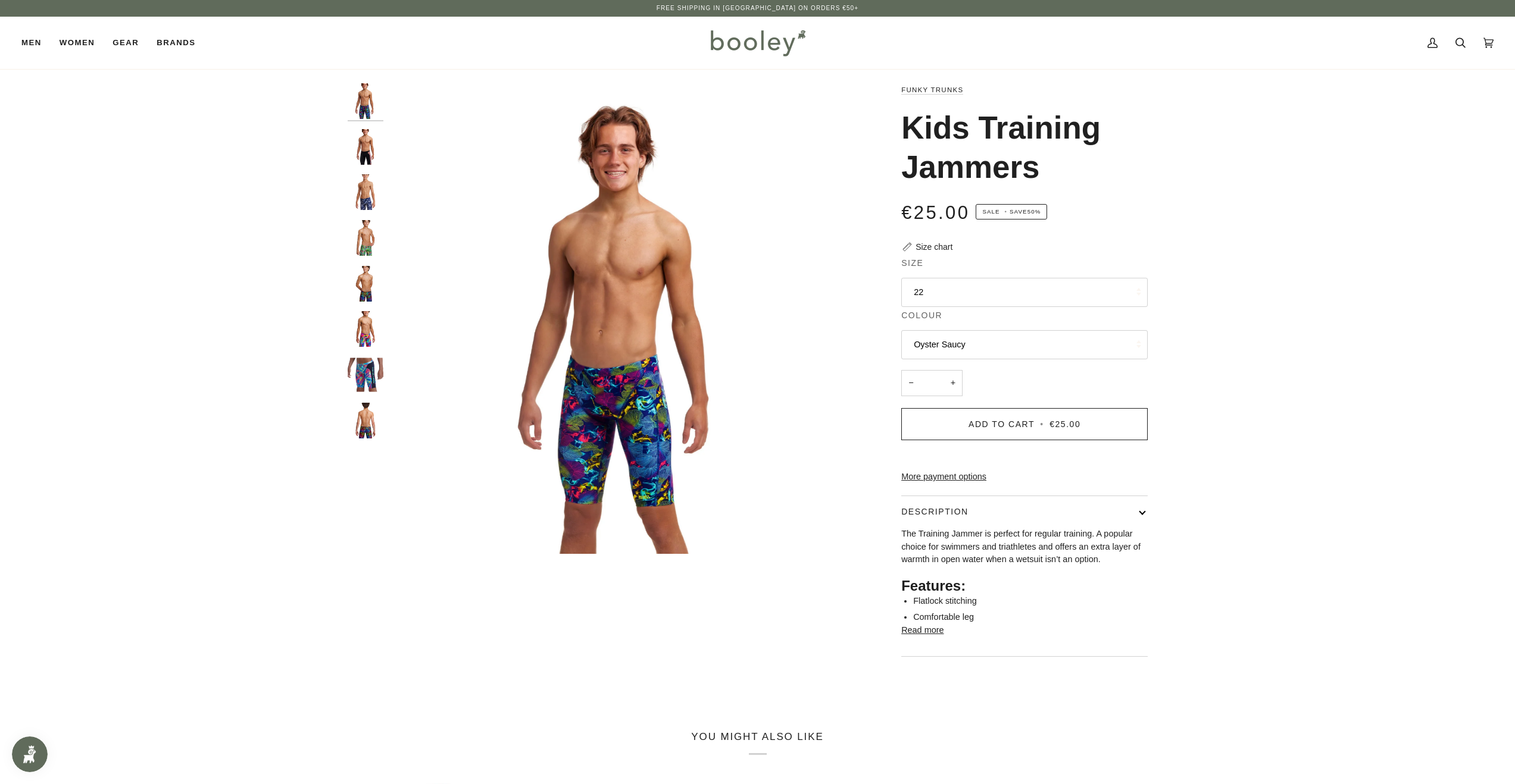
click at [1060, 289] on button "22" at bounding box center [1024, 292] width 246 height 29
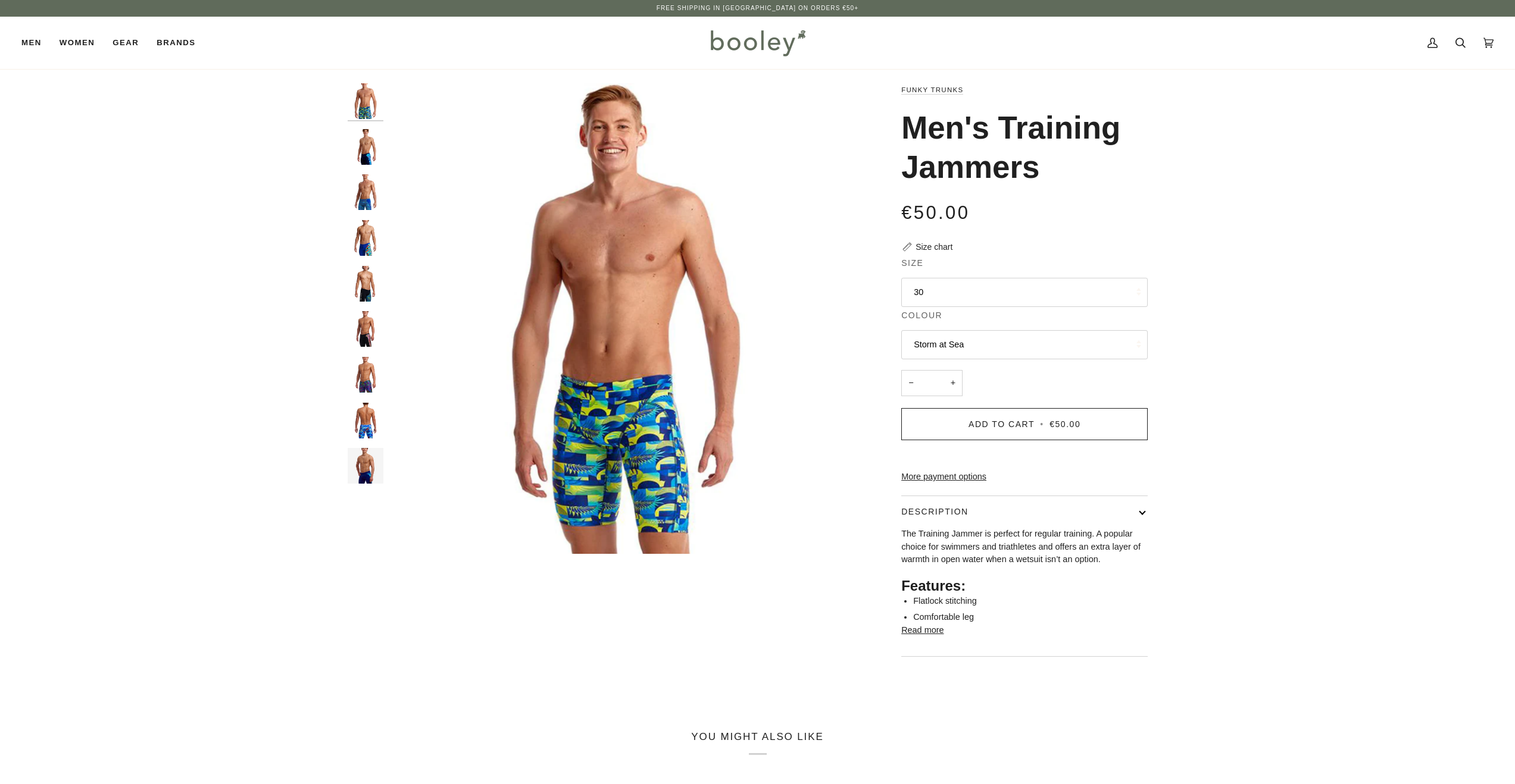
click at [993, 294] on button "30" at bounding box center [1024, 292] width 246 height 29
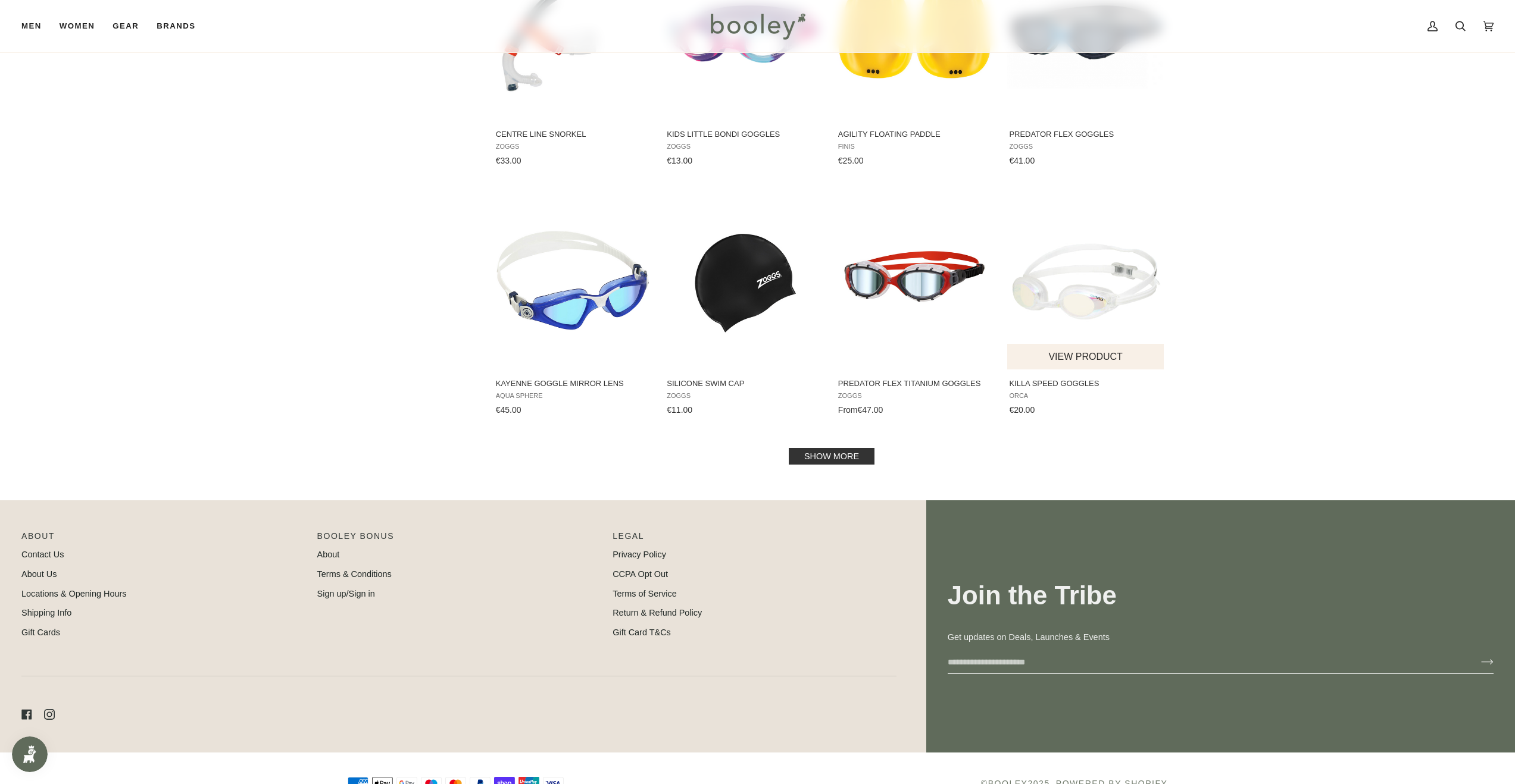
scroll to position [1019, 0]
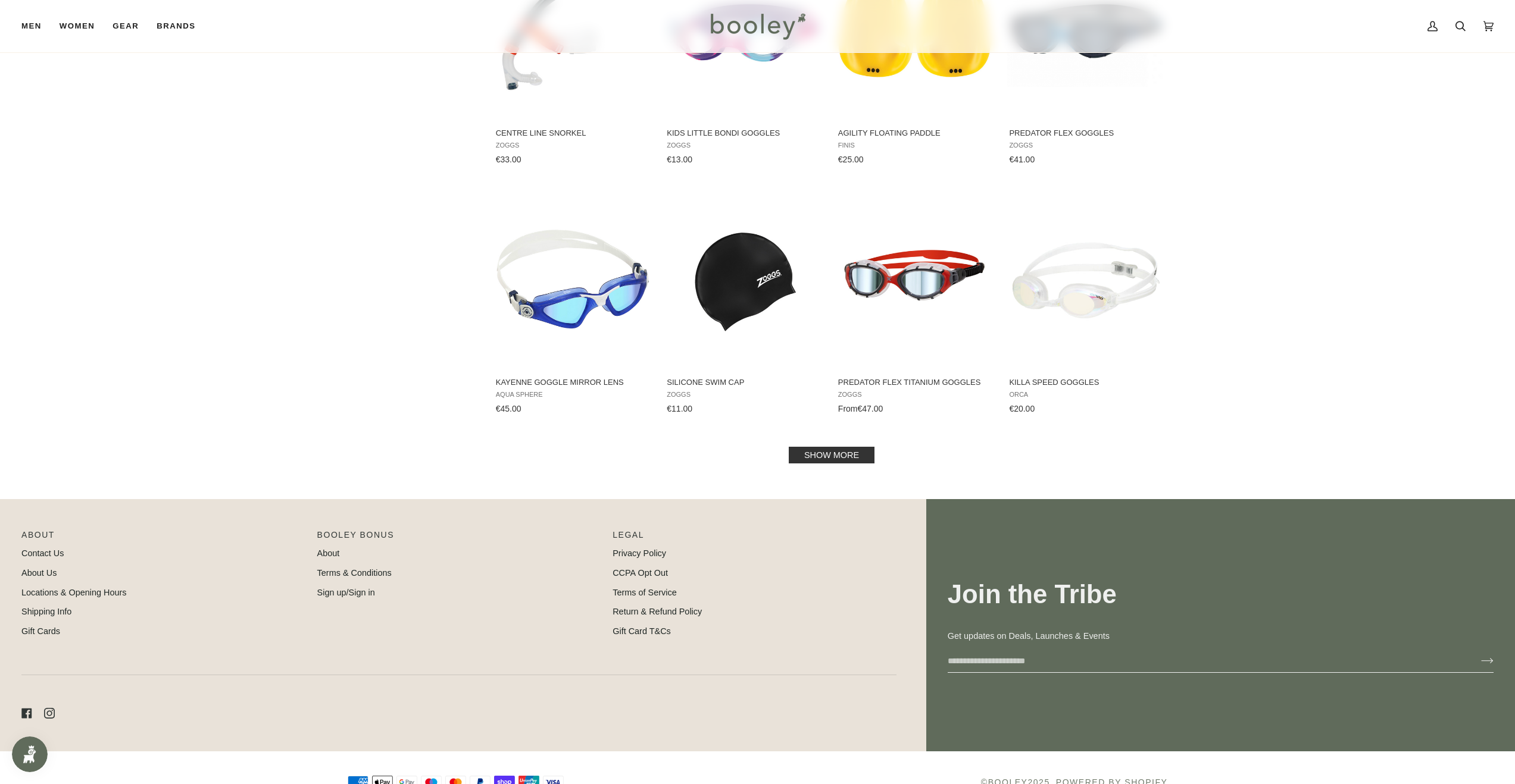
click at [839, 456] on link "Show more" at bounding box center [831, 455] width 86 height 17
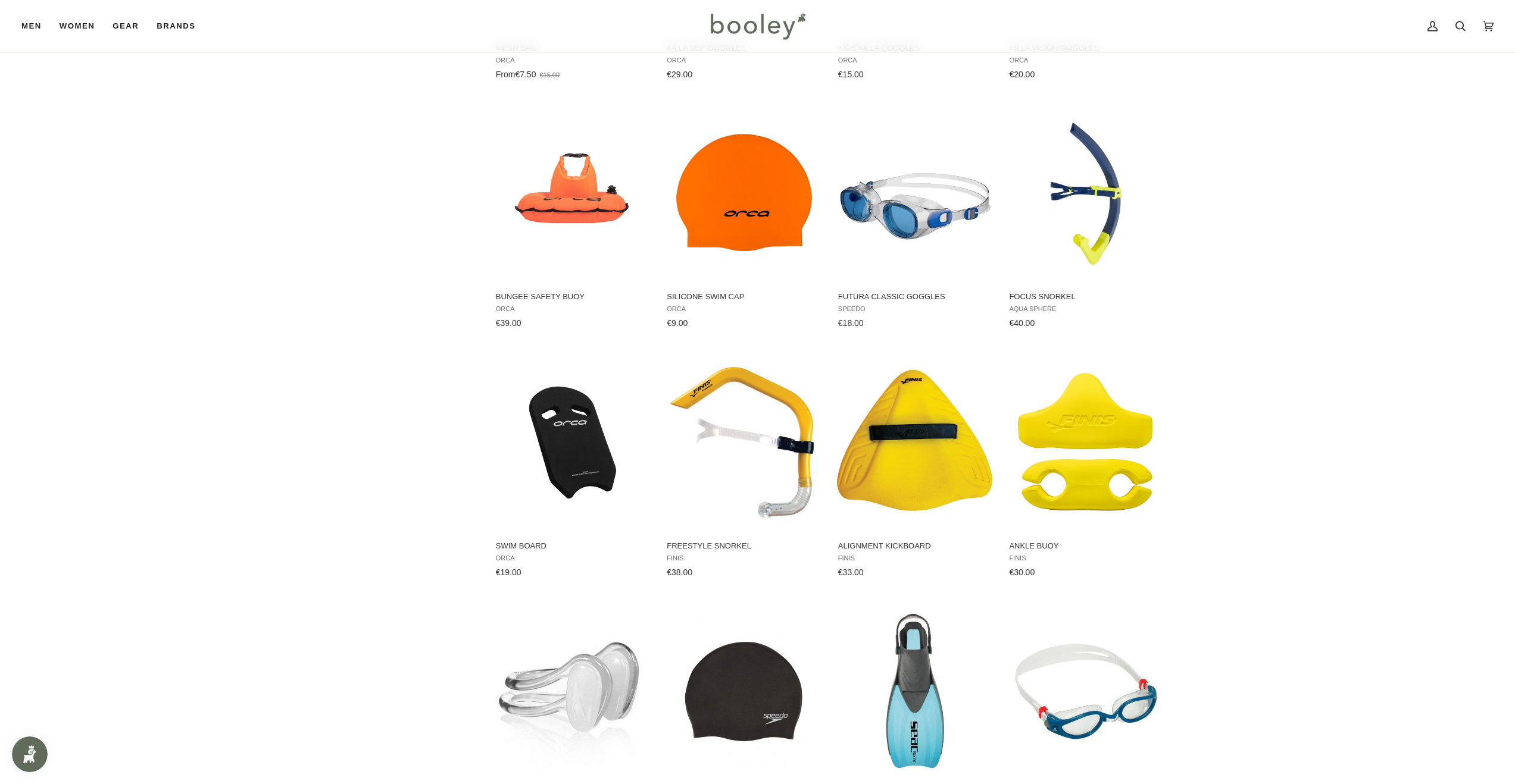
scroll to position [2239, 0]
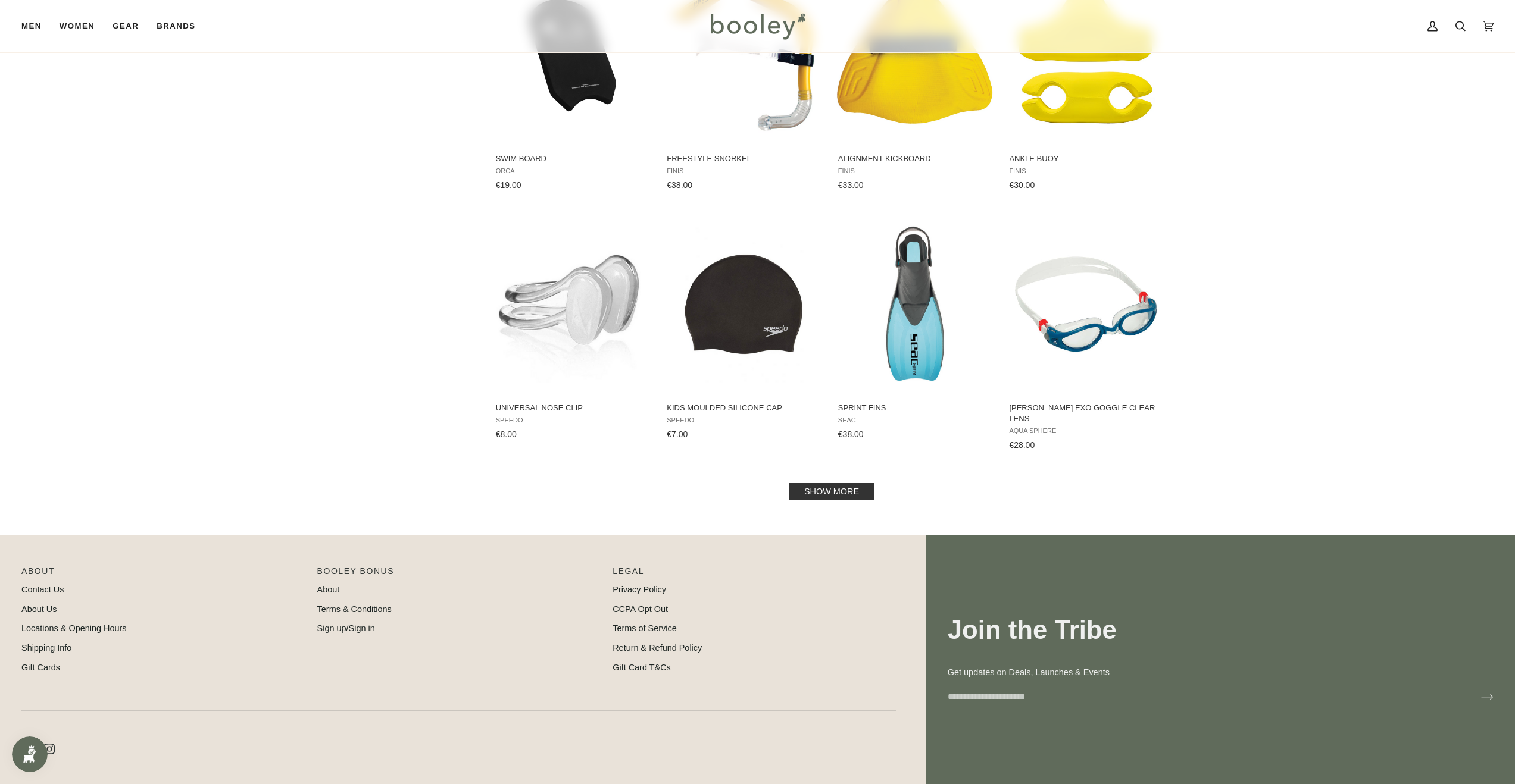
click at [839, 483] on link "Show more" at bounding box center [831, 491] width 86 height 17
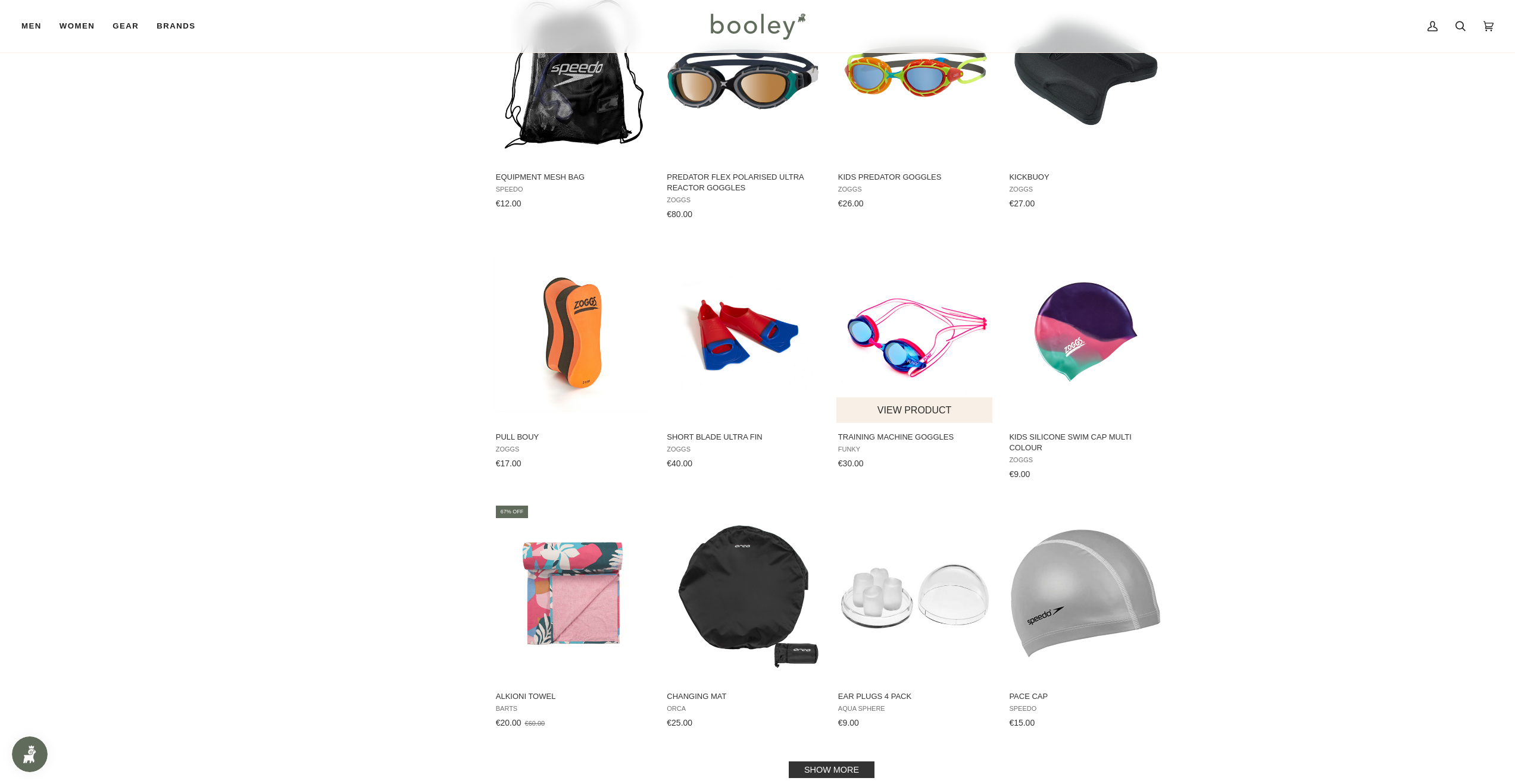
scroll to position [3561, 0]
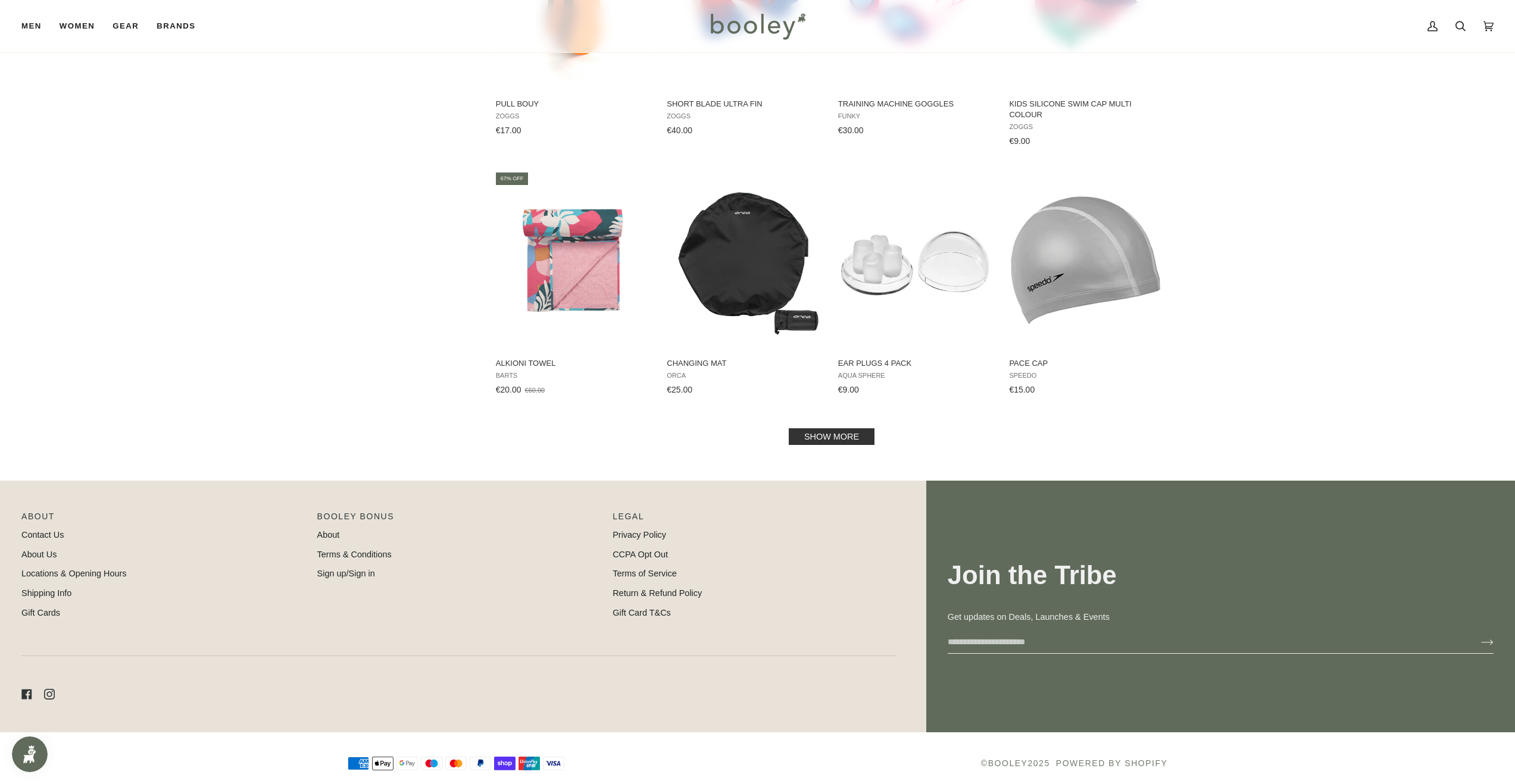
click at [846, 429] on link "Show more" at bounding box center [831, 436] width 86 height 17
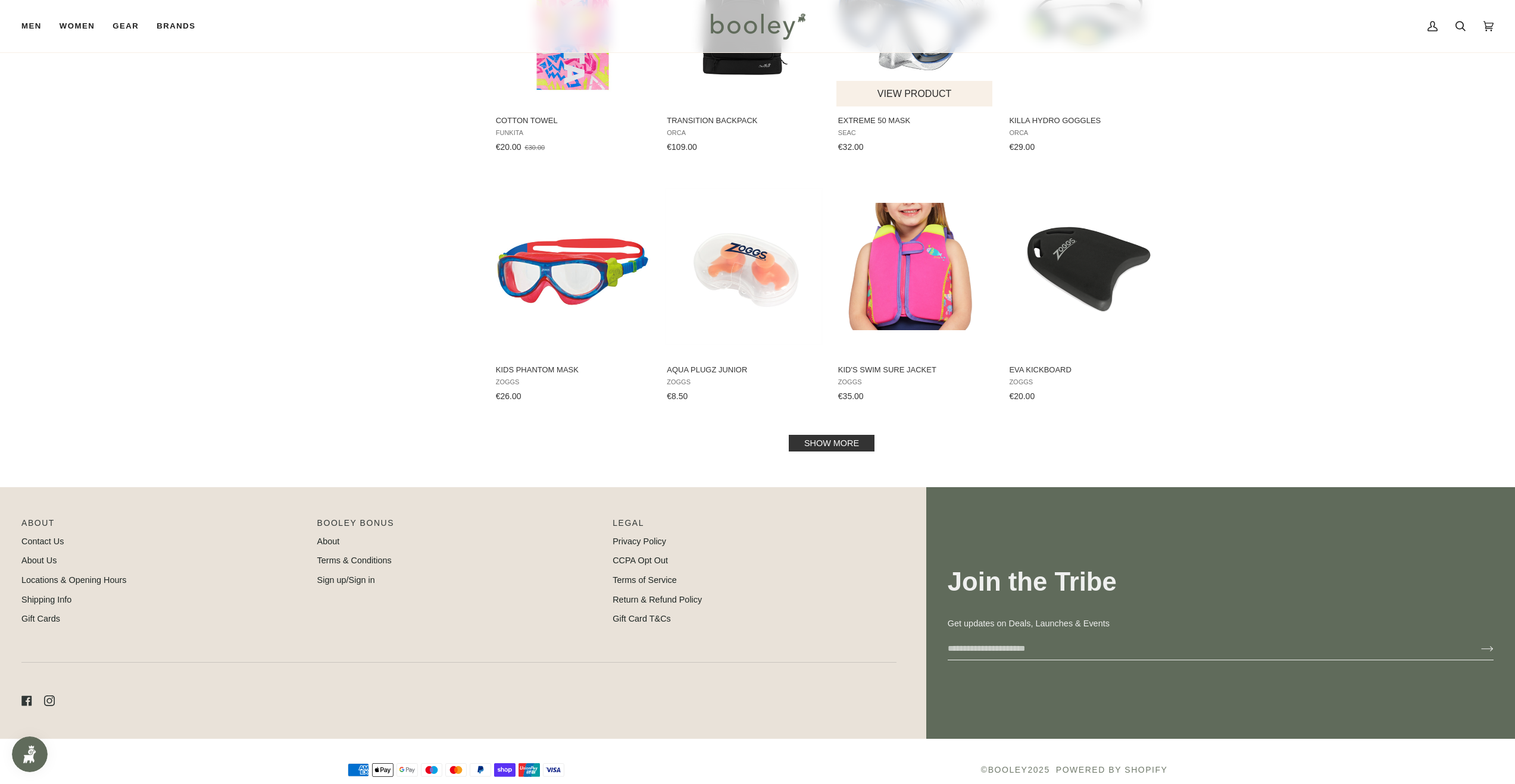
scroll to position [4806, 0]
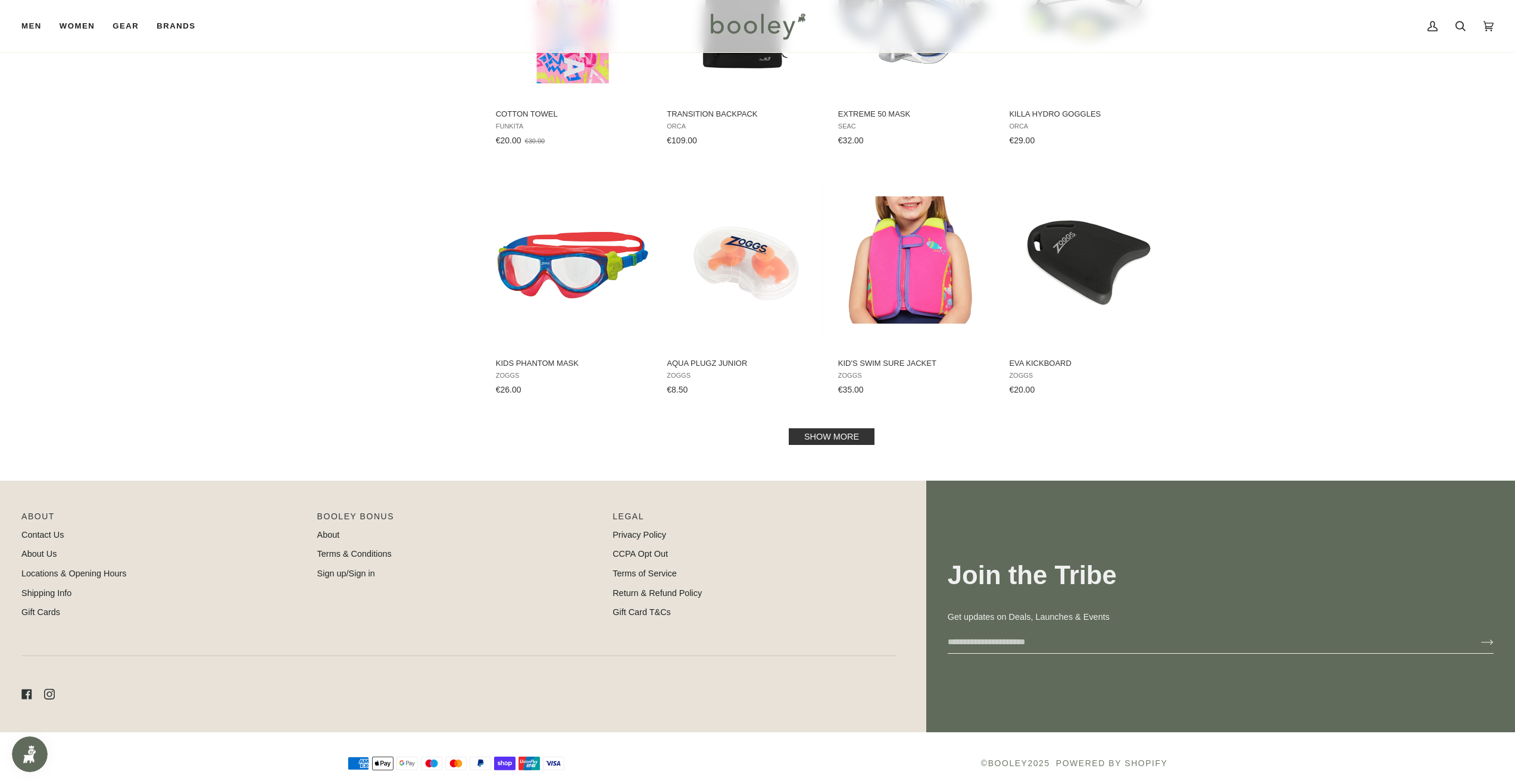
click at [813, 429] on link "Show more" at bounding box center [831, 436] width 86 height 17
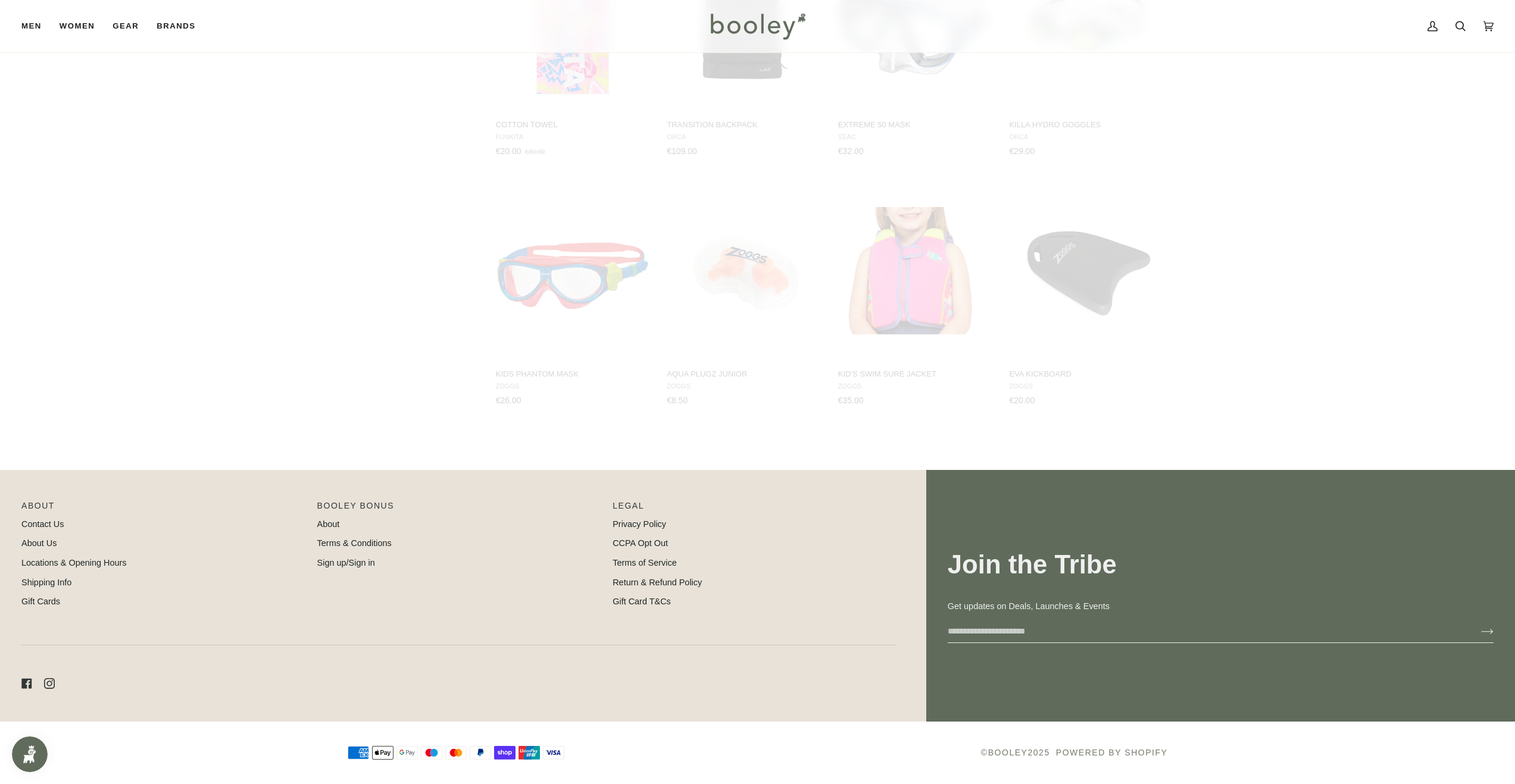
scroll to position [4784, 0]
